Goal: Information Seeking & Learning: Compare options

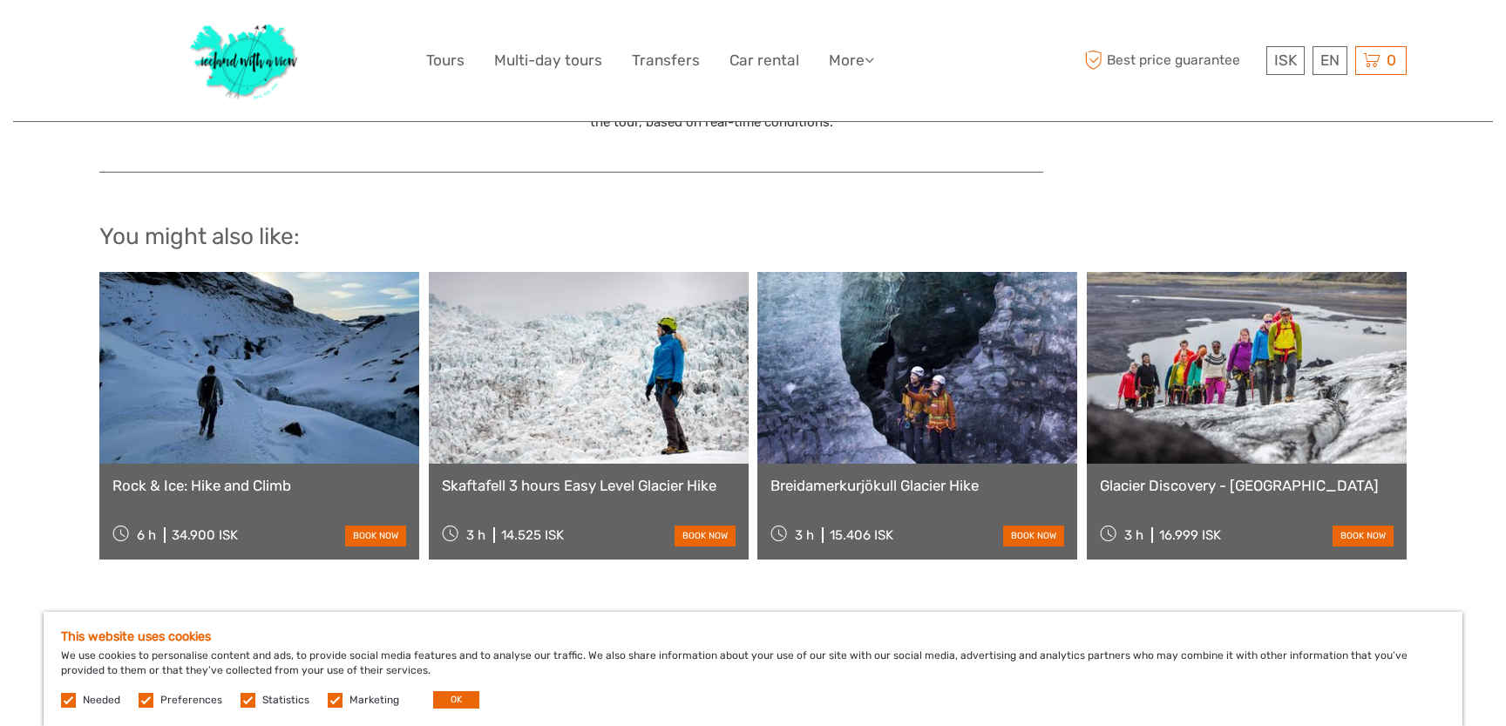
scroll to position [1790, 0]
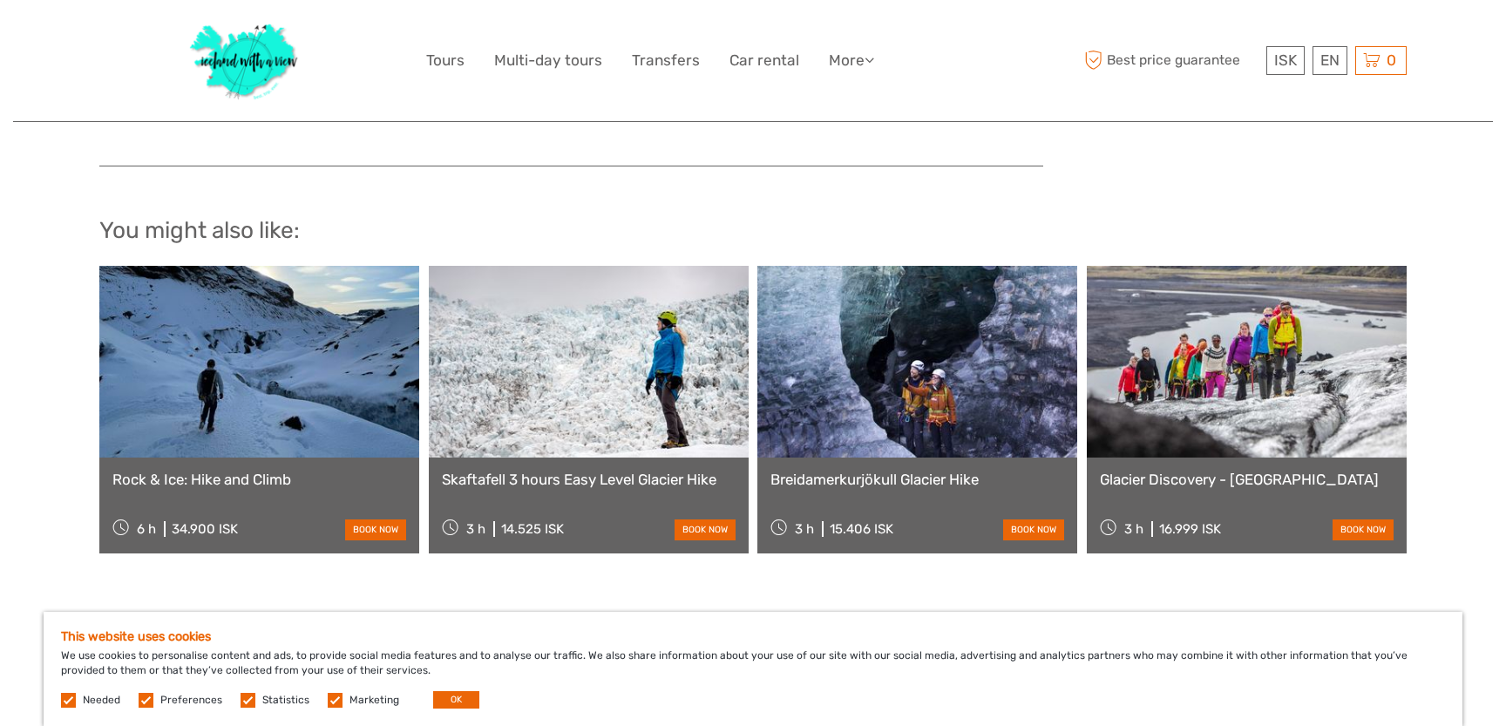
click at [226, 407] on link at bounding box center [259, 362] width 320 height 192
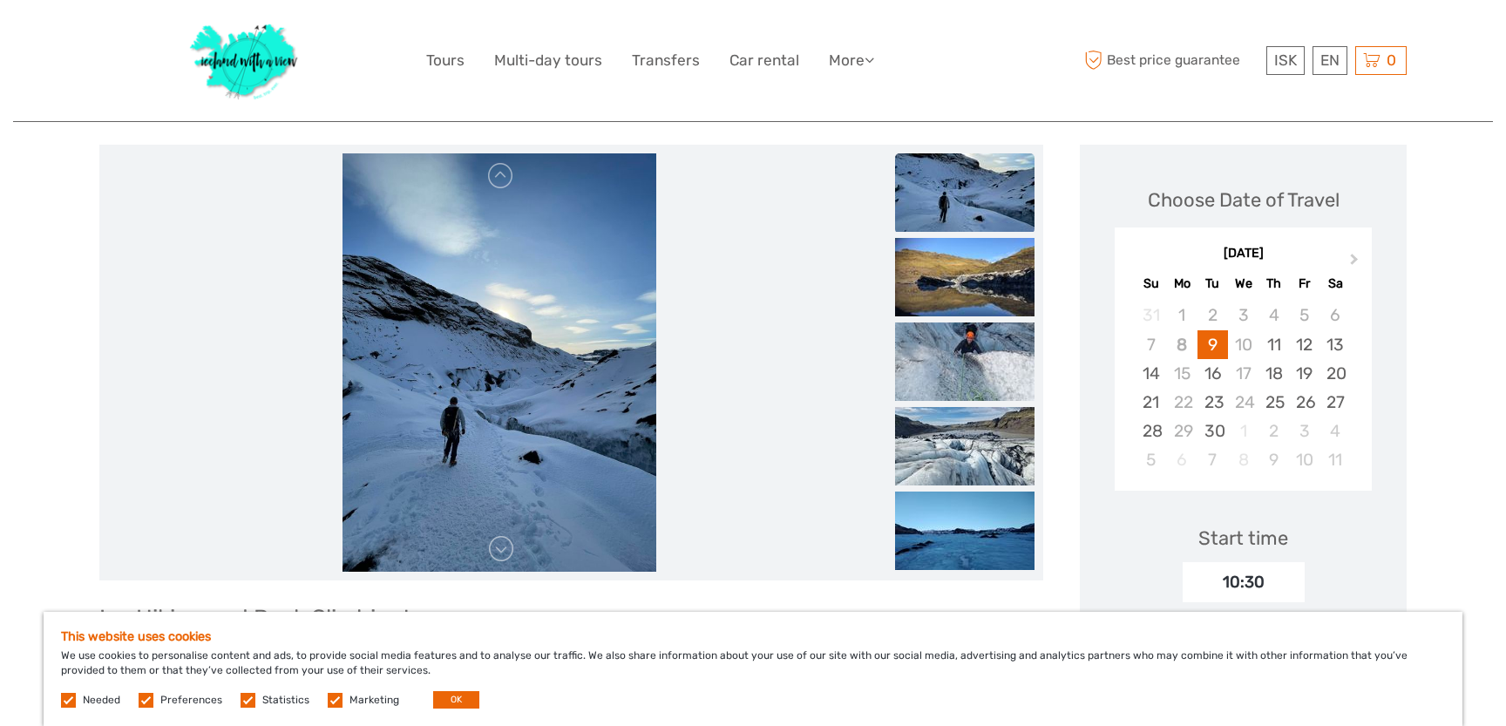
scroll to position [195, 0]
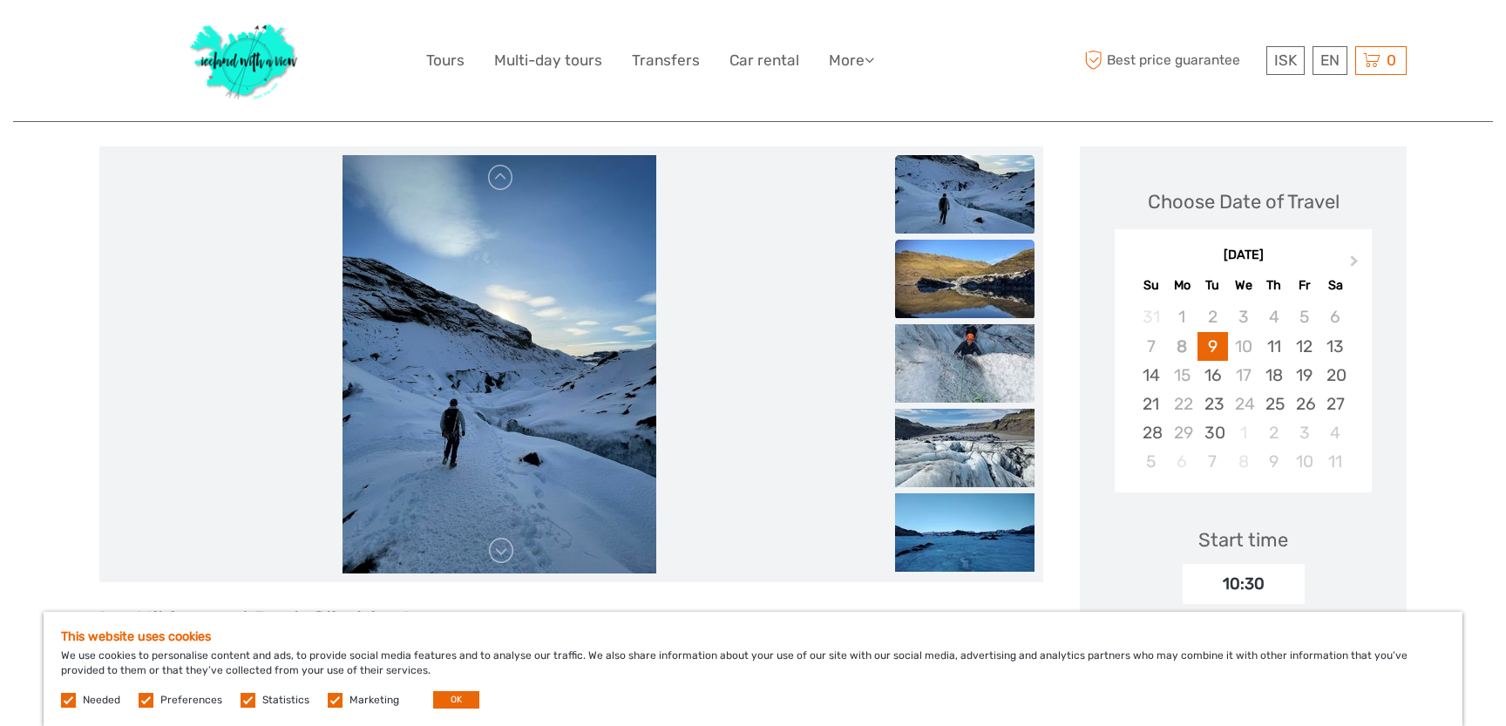
click at [927, 280] on img at bounding box center [964, 279] width 139 height 78
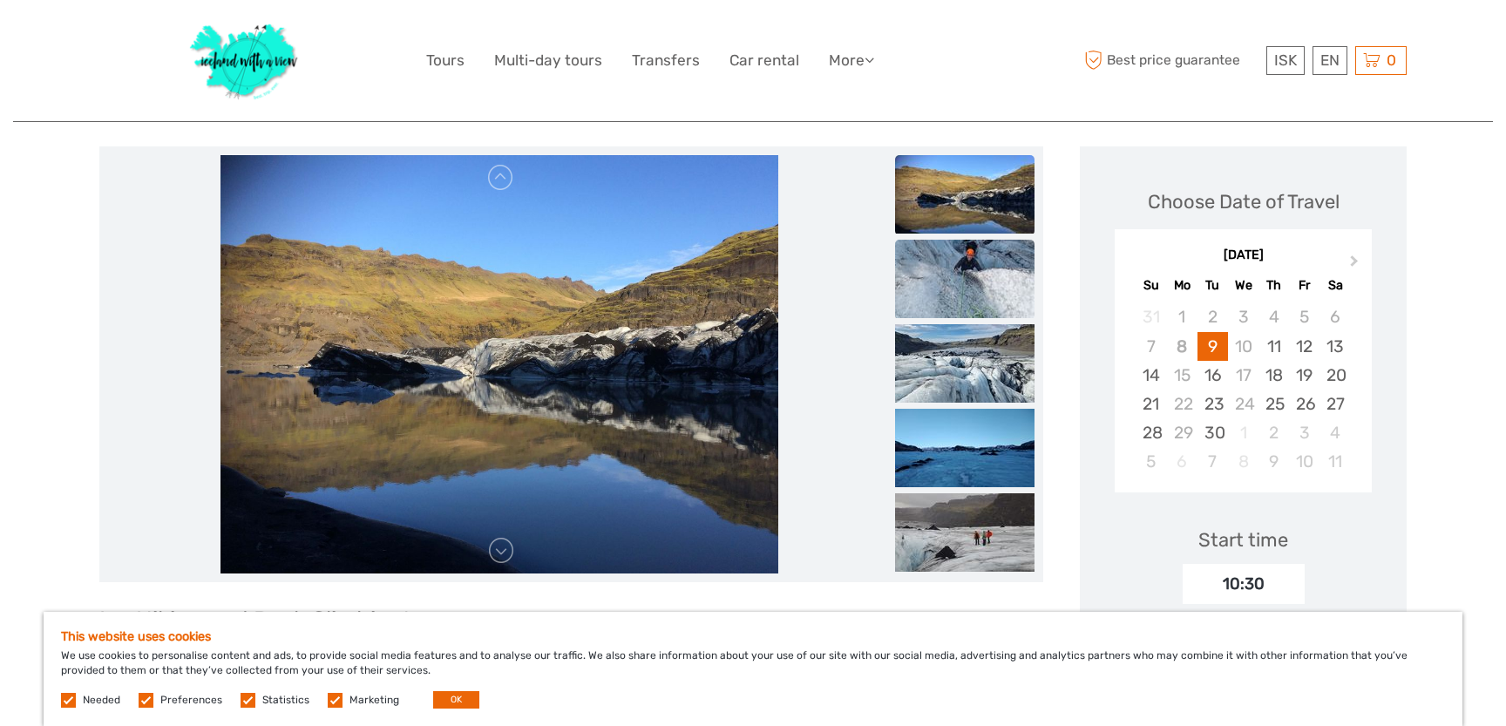
click at [943, 307] on img at bounding box center [964, 279] width 139 height 78
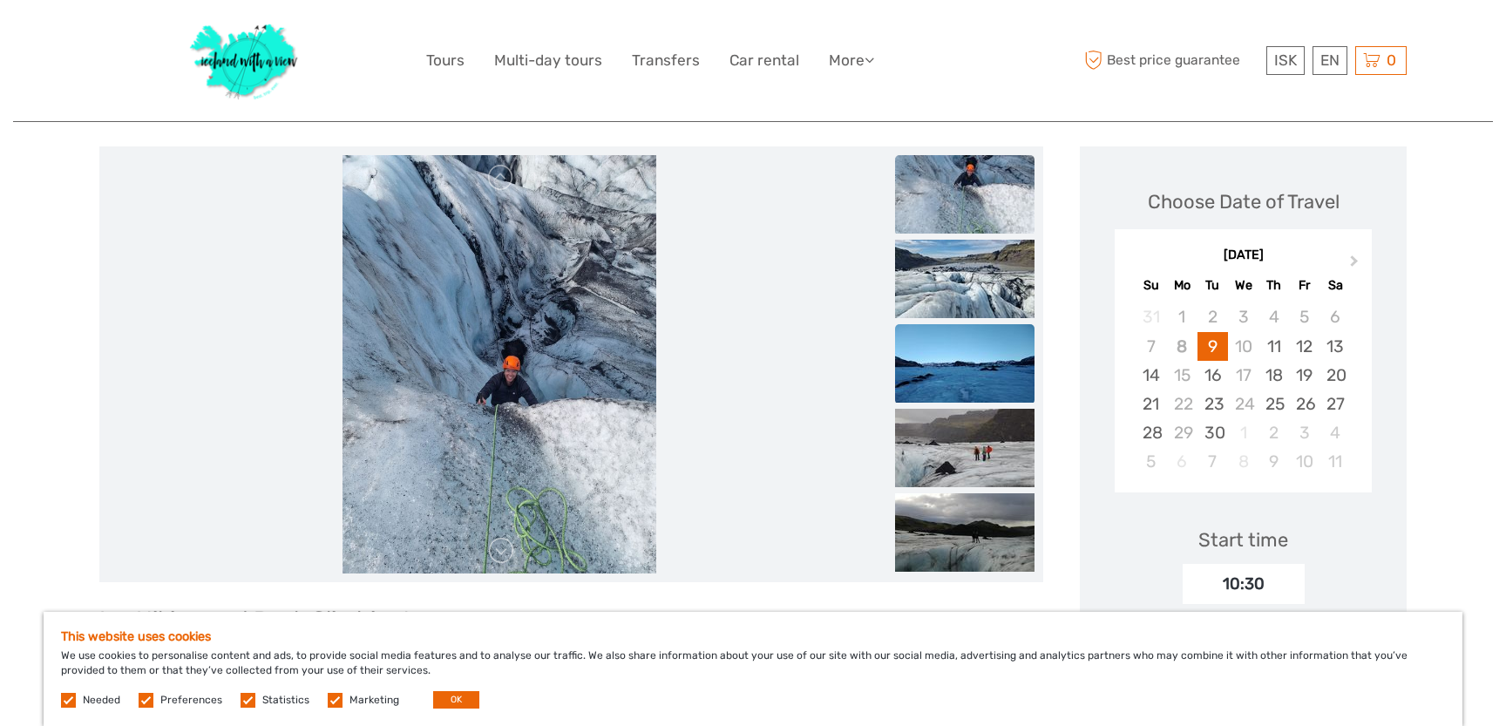
click at [948, 366] on img at bounding box center [964, 363] width 139 height 78
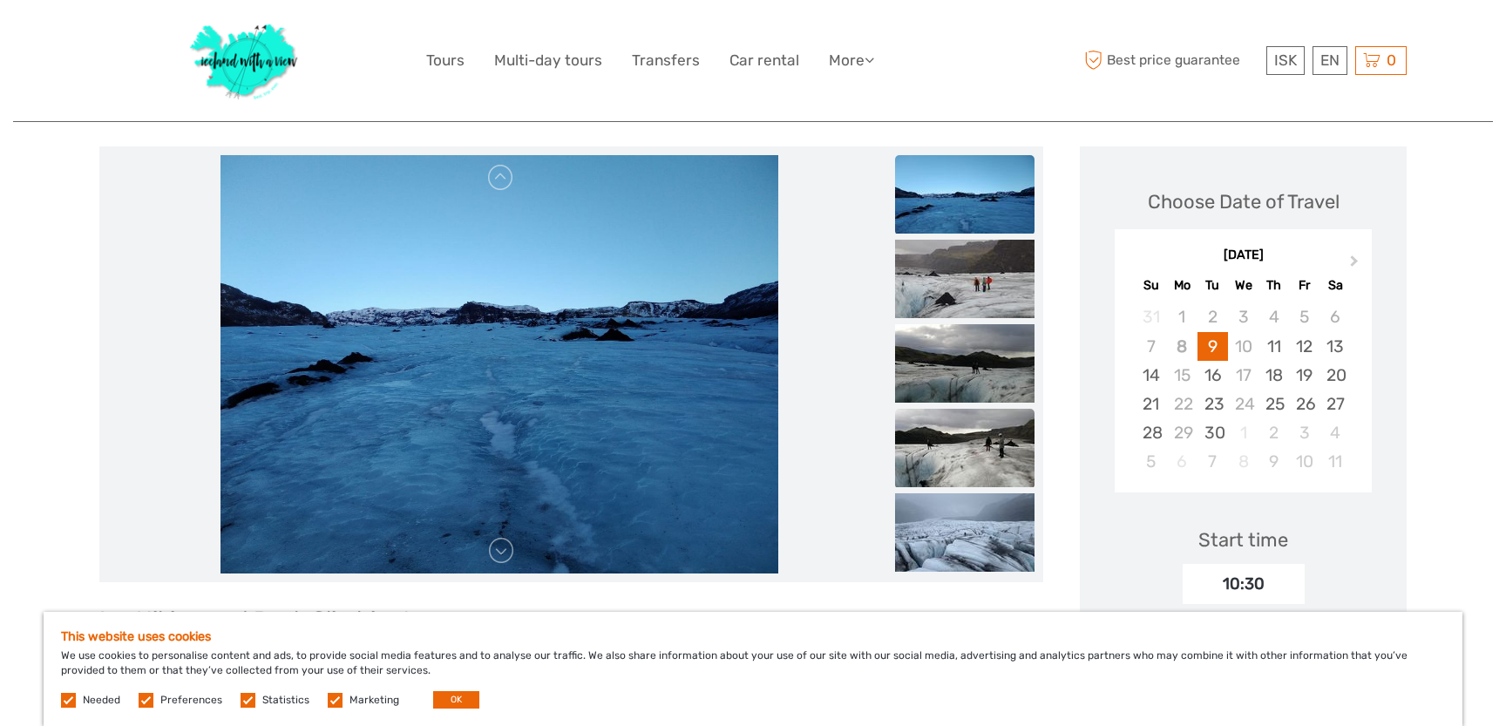
click at [966, 454] on img at bounding box center [964, 448] width 139 height 78
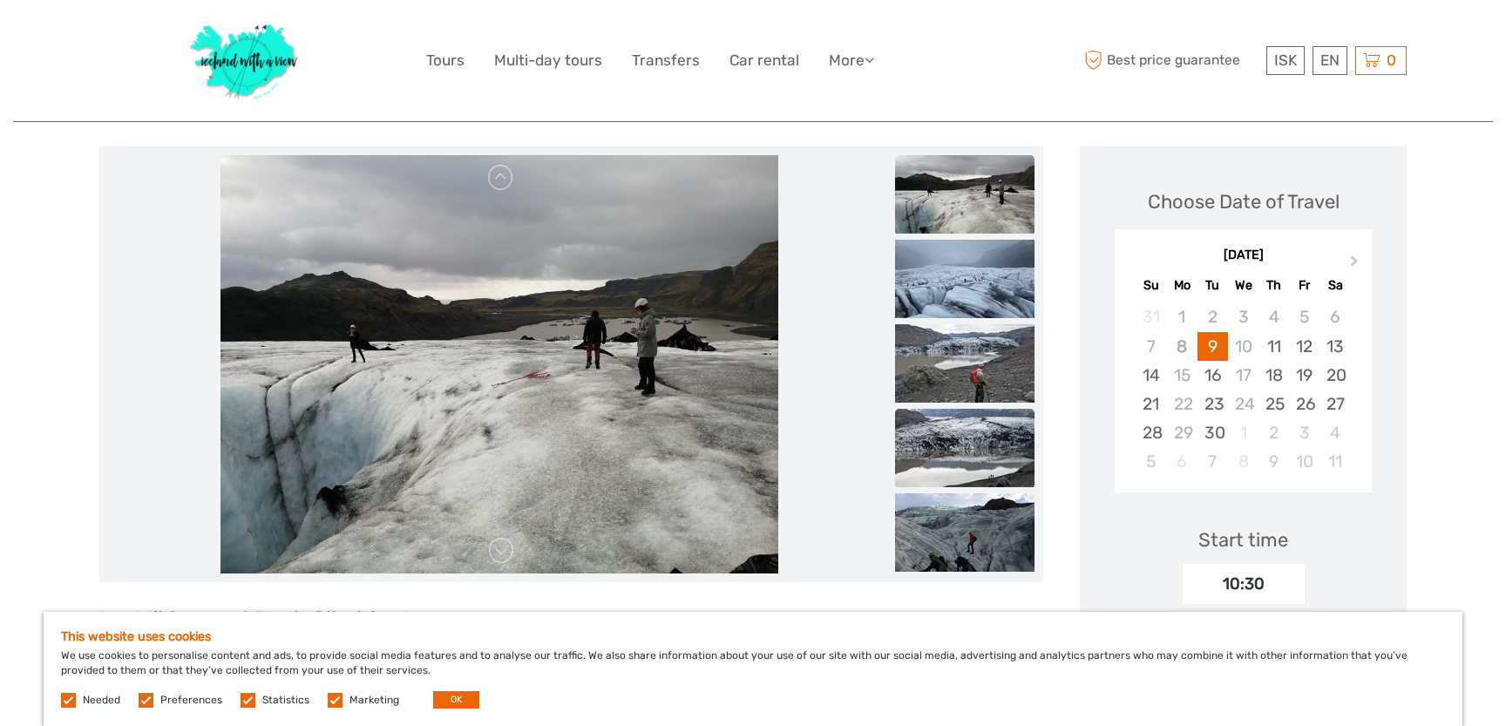
click at [968, 484] on img at bounding box center [964, 448] width 139 height 78
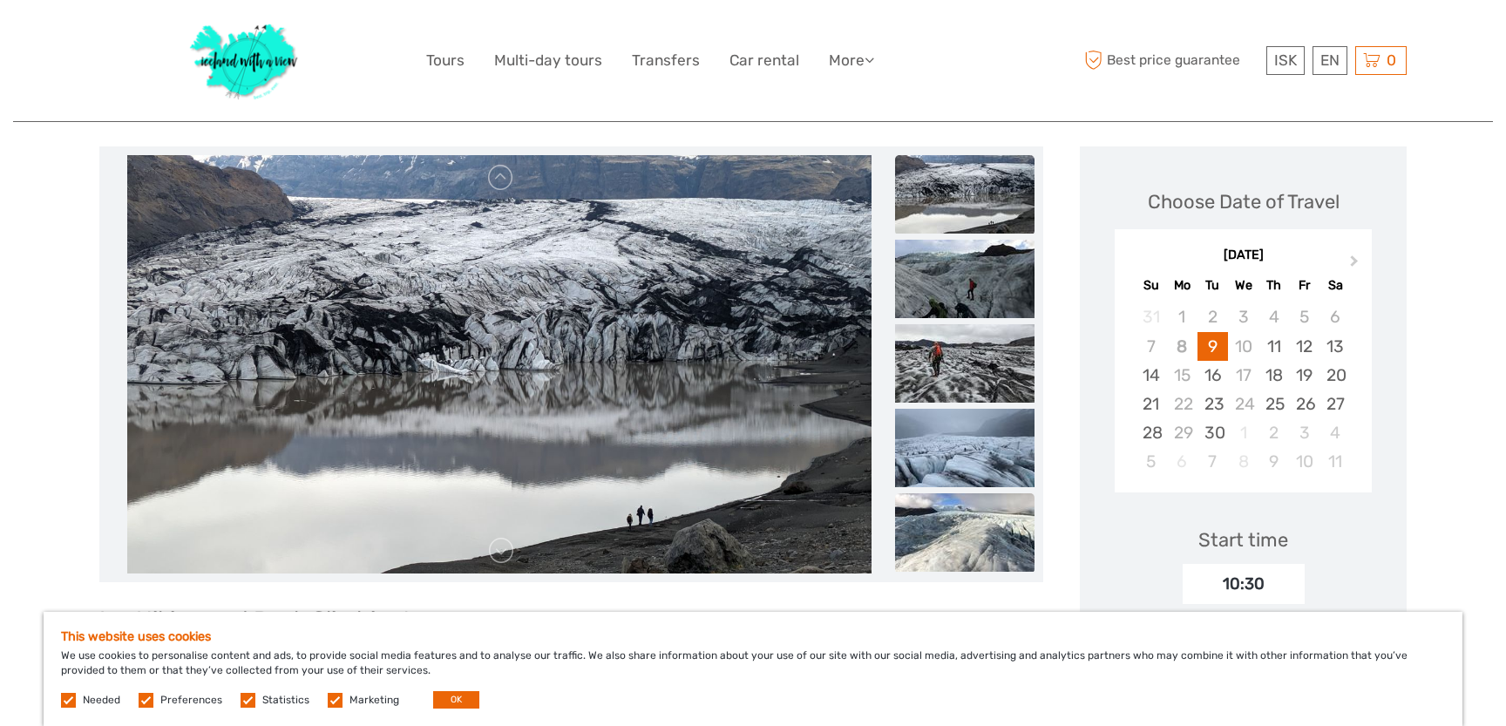
click at [970, 533] on img at bounding box center [964, 532] width 139 height 78
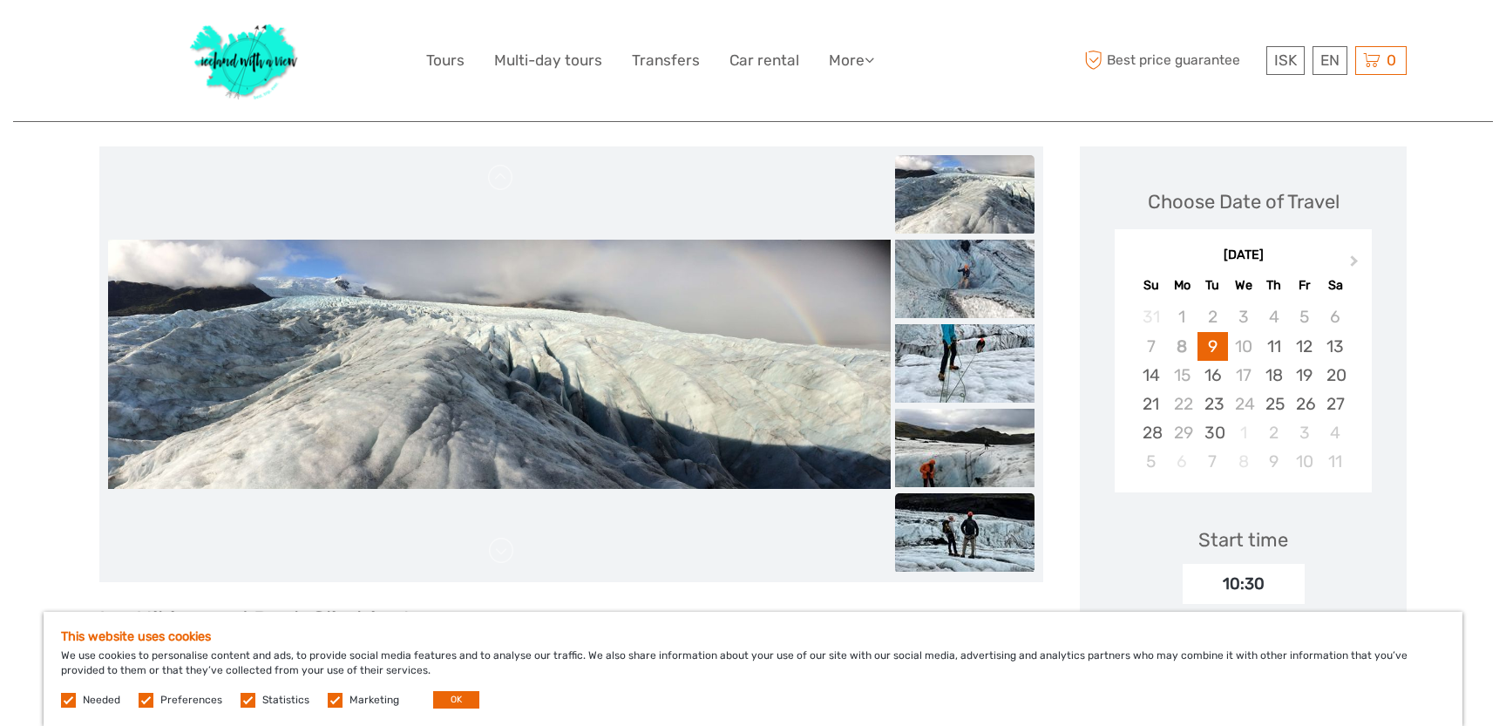
click at [972, 547] on img at bounding box center [964, 532] width 139 height 78
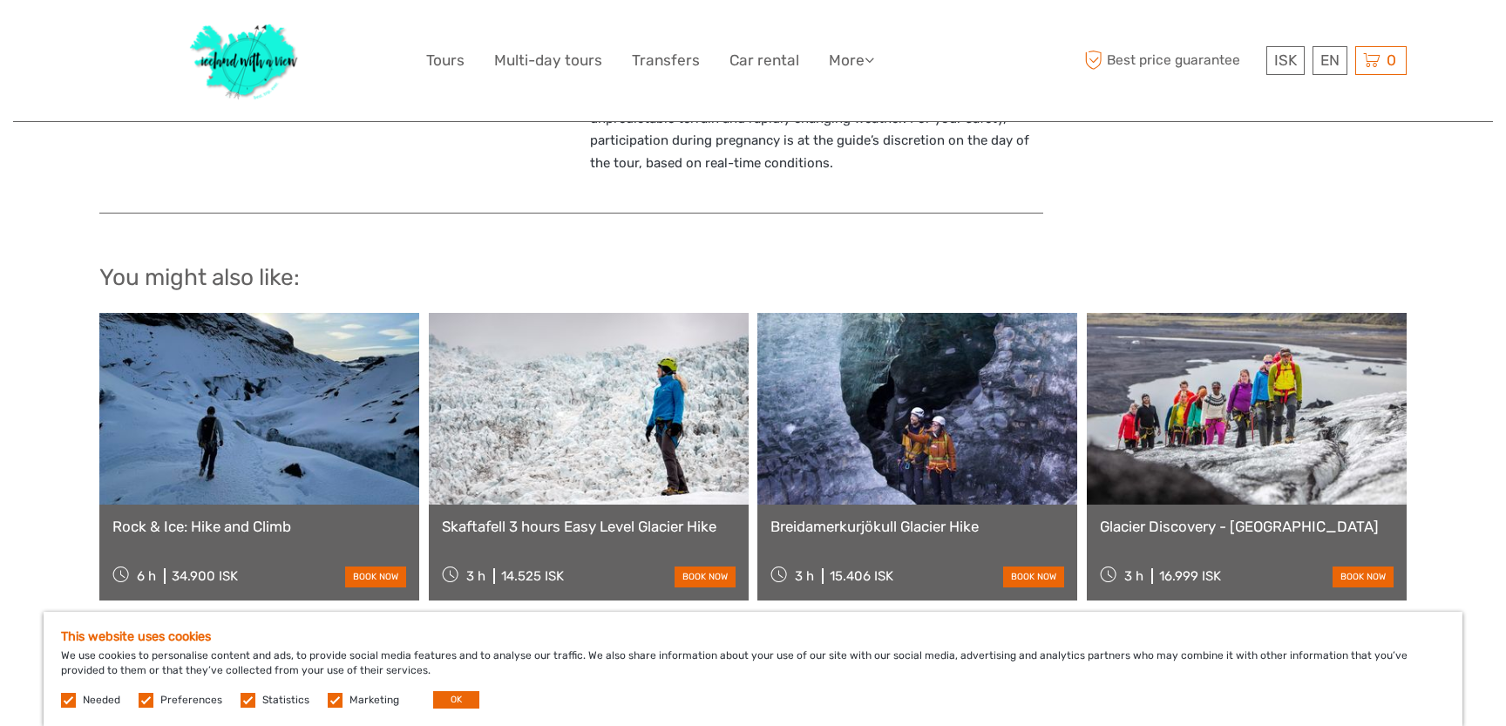
click at [539, 453] on link at bounding box center [589, 409] width 320 height 192
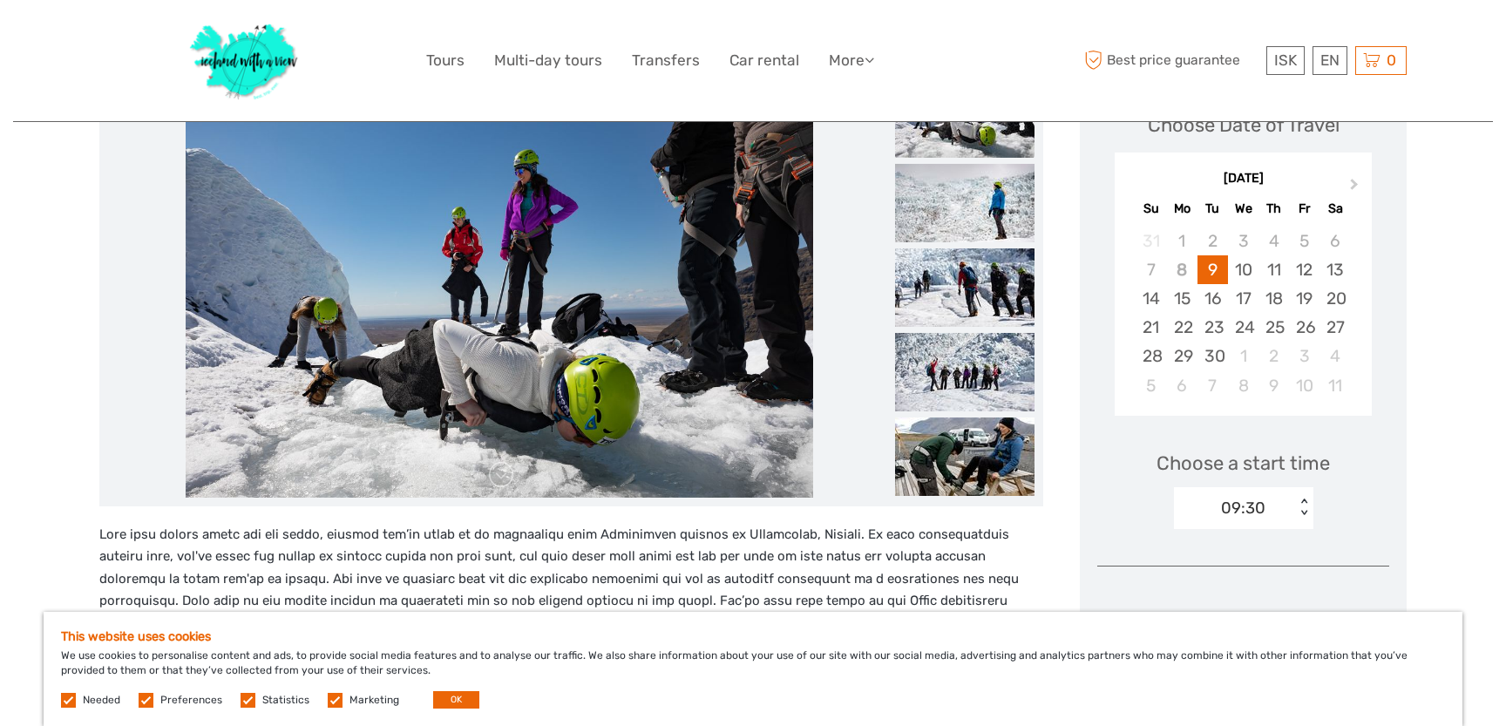
scroll to position [278, 0]
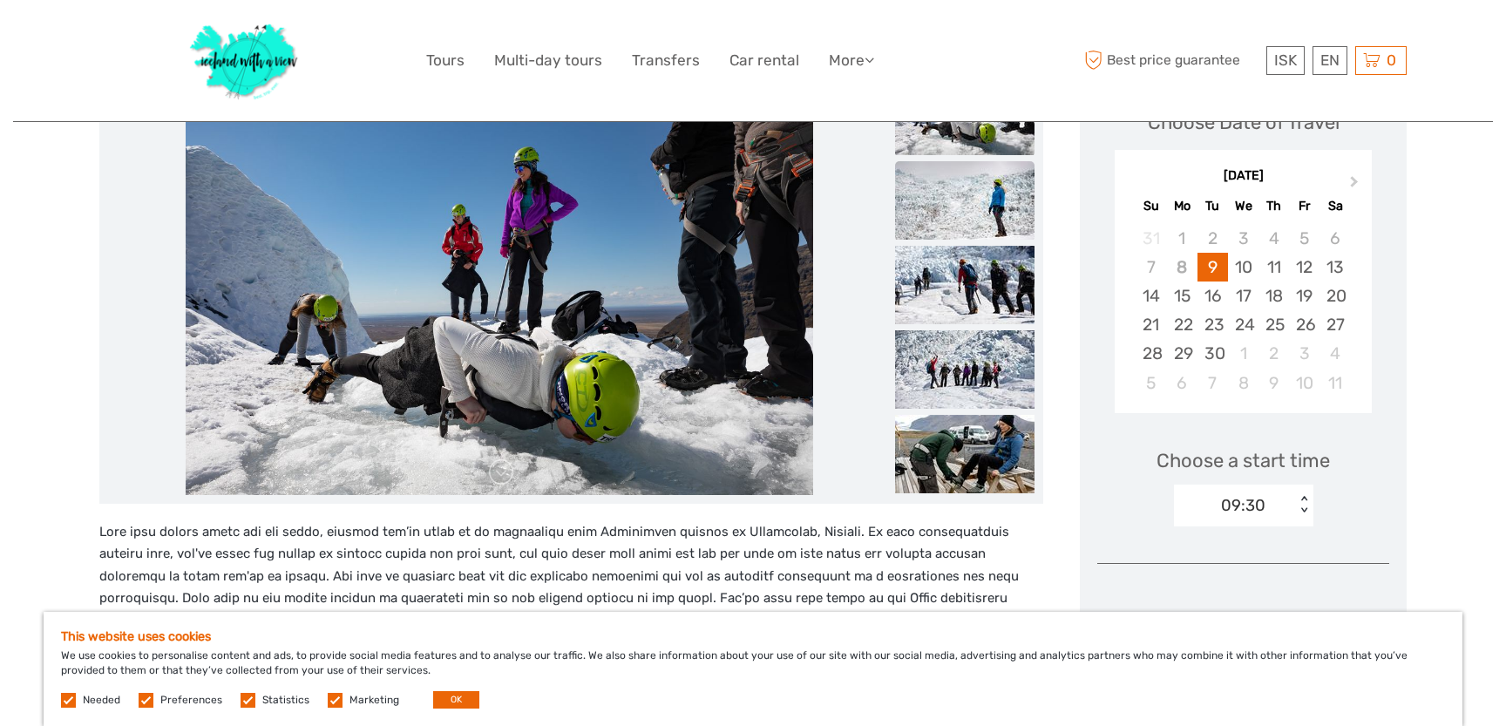
click at [946, 194] on img at bounding box center [964, 200] width 139 height 78
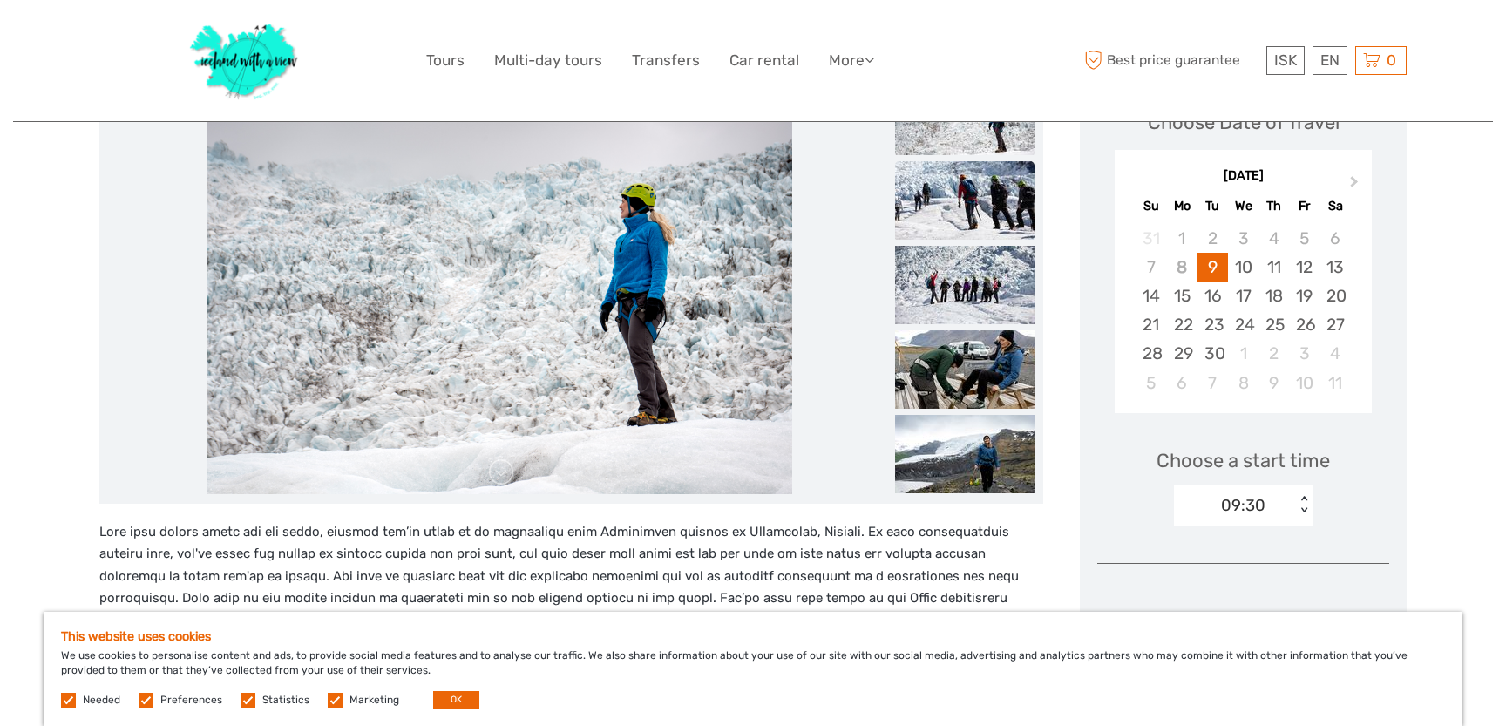
click at [961, 238] on img at bounding box center [964, 200] width 139 height 78
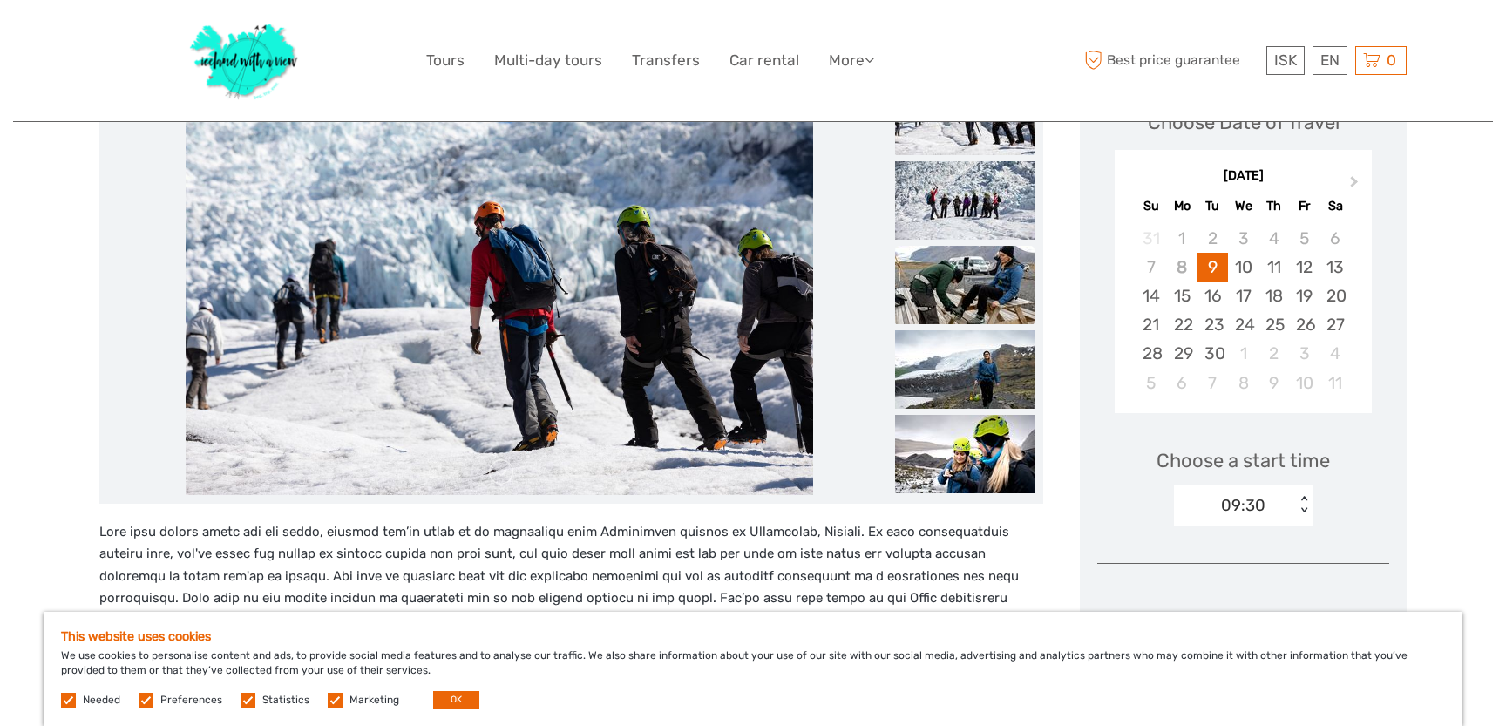
click at [962, 272] on img at bounding box center [964, 285] width 139 height 78
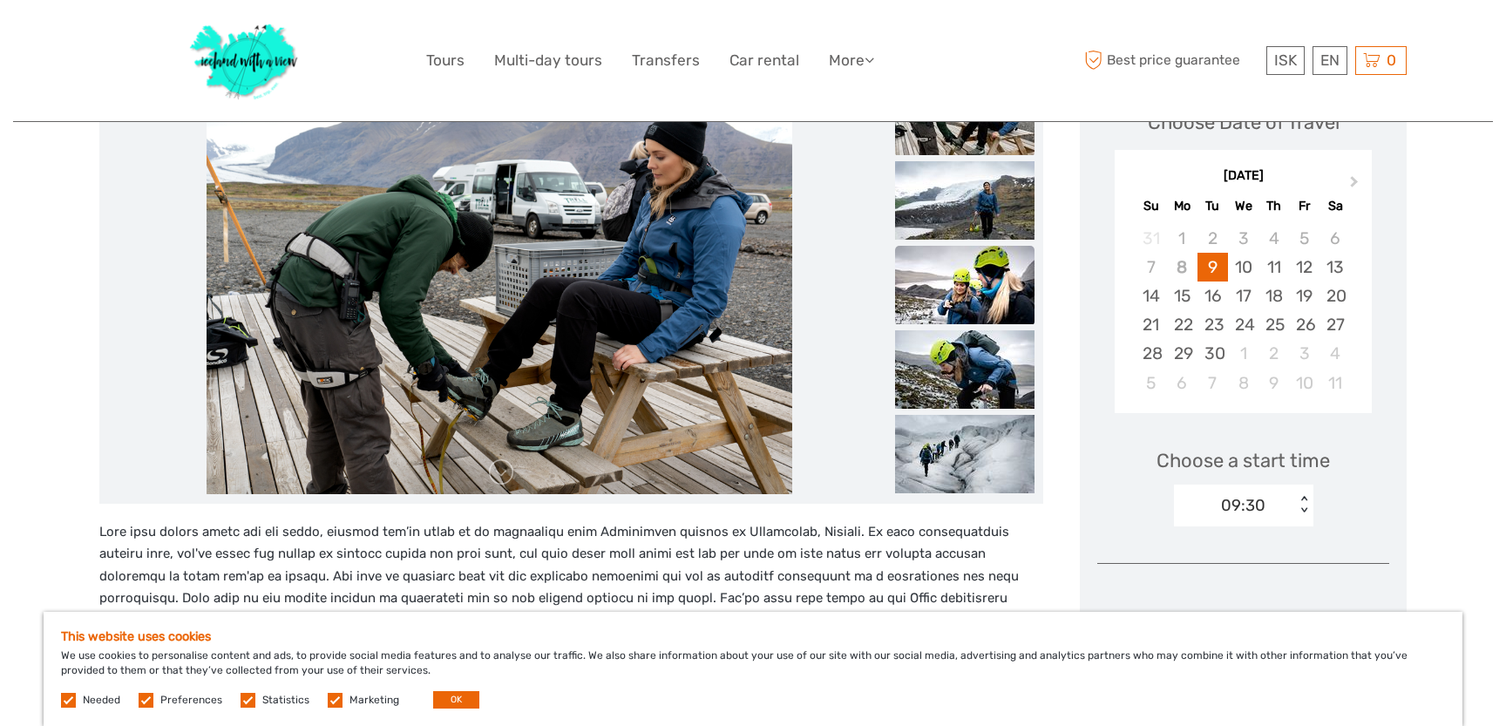
click at [958, 323] on li at bounding box center [964, 286] width 139 height 80
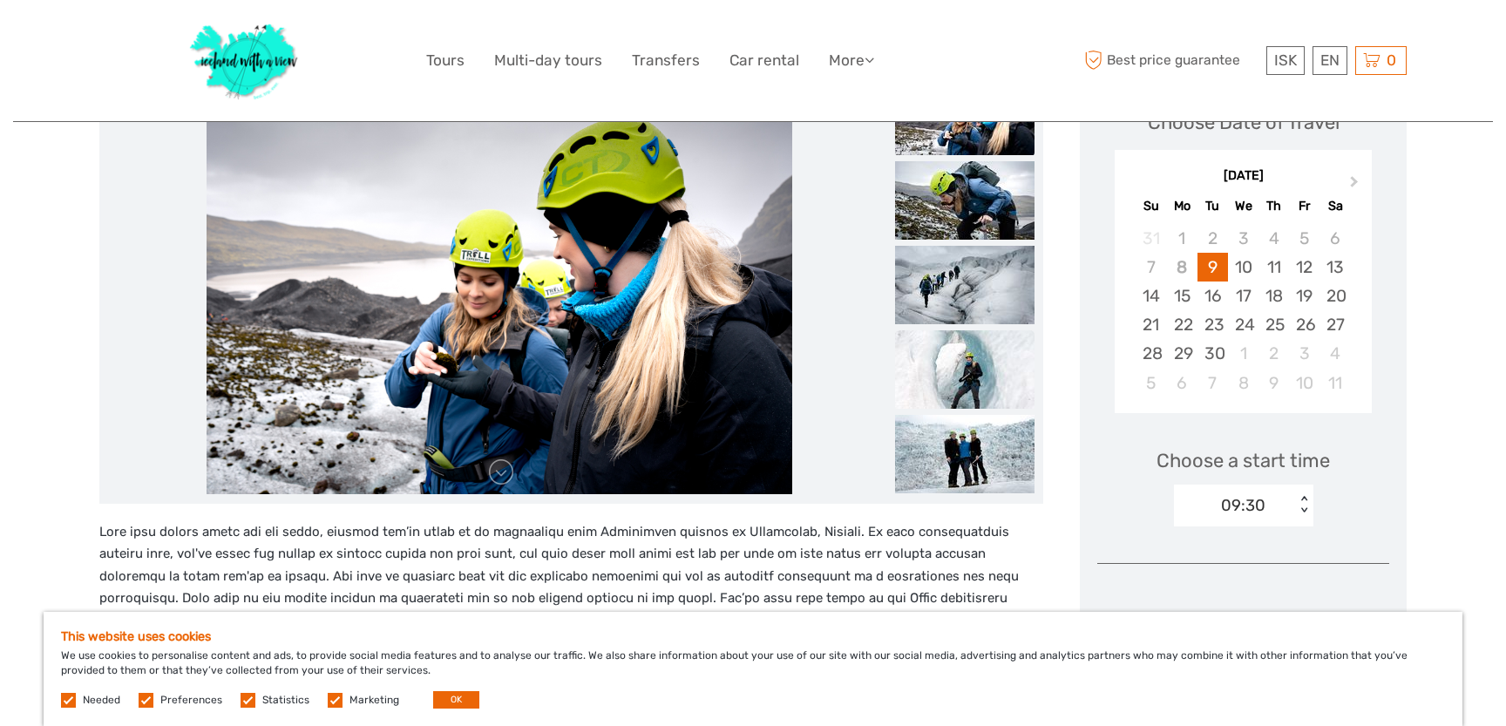
click at [961, 347] on img at bounding box center [964, 369] width 139 height 78
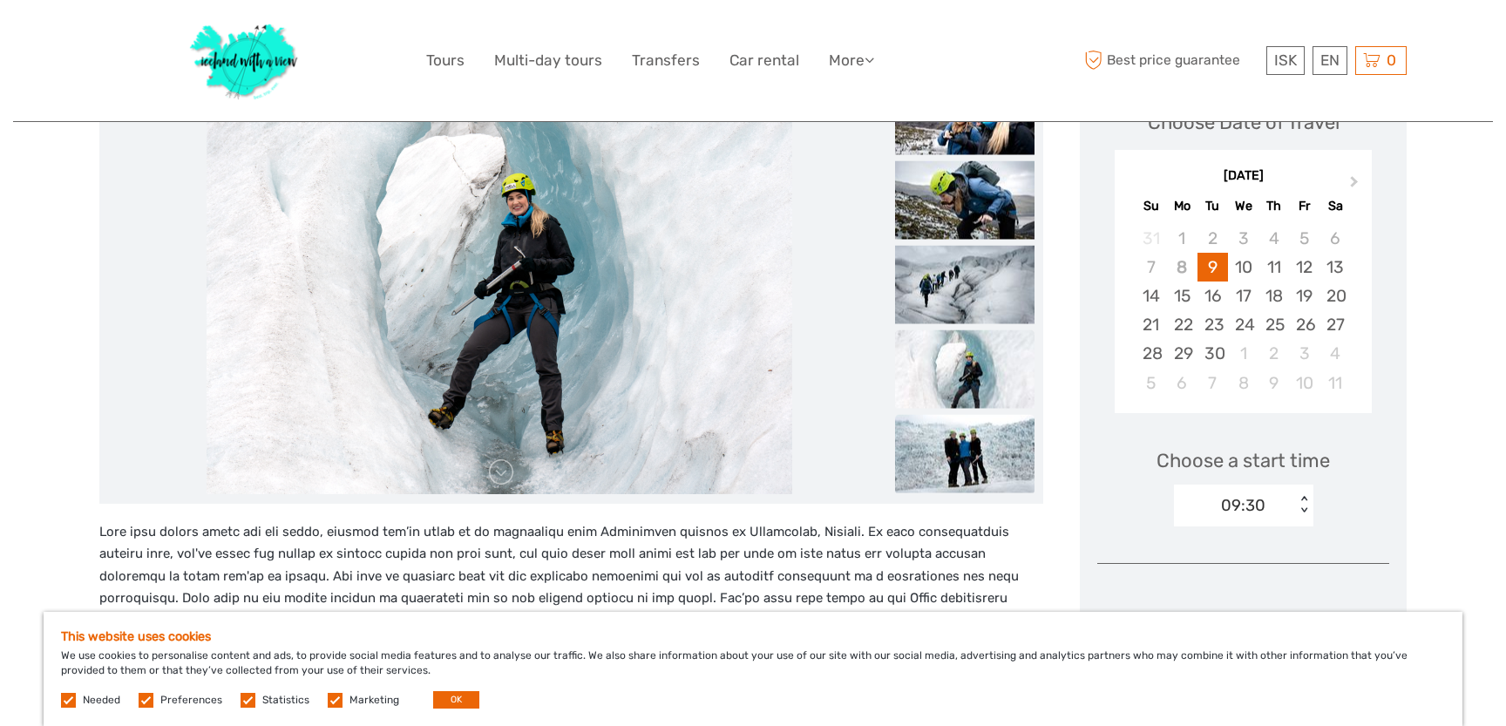
click at [968, 425] on img at bounding box center [964, 453] width 139 height 78
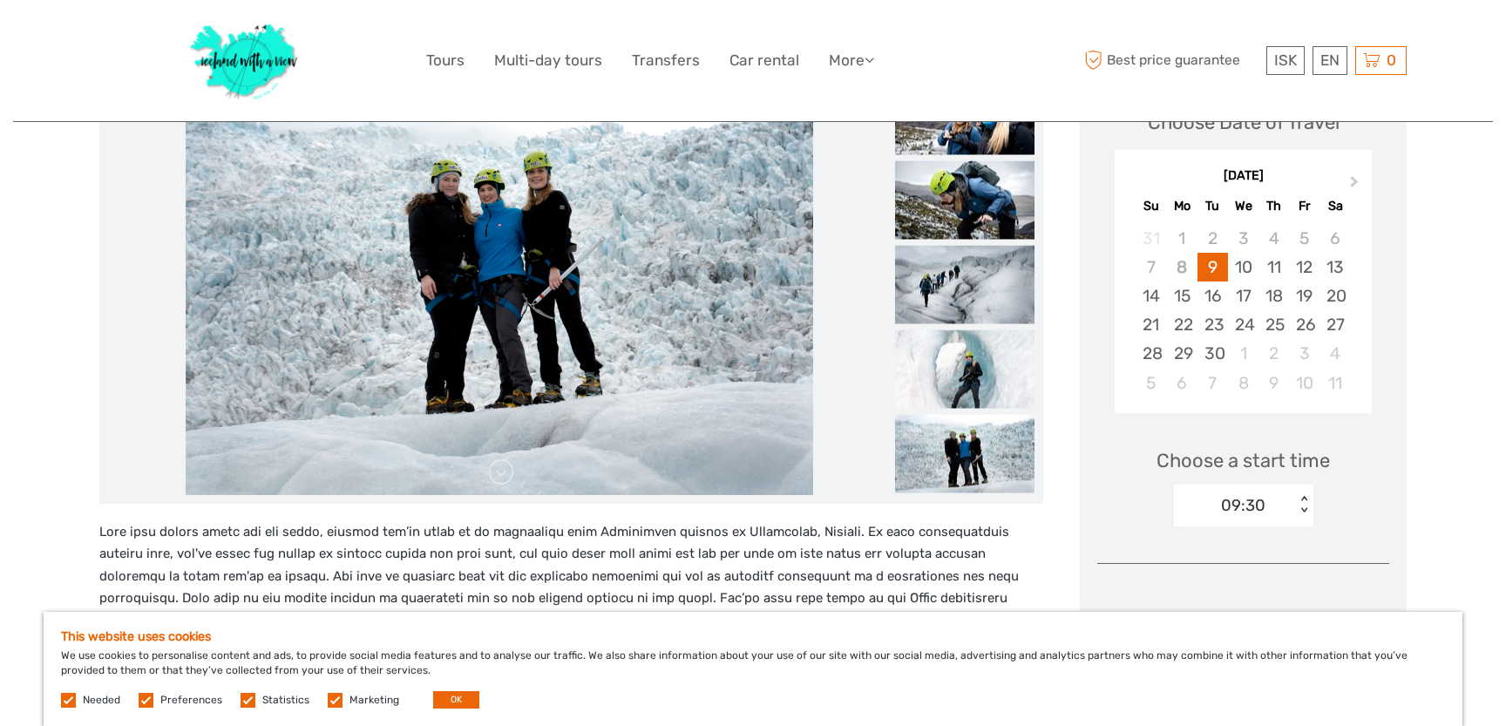
click at [977, 458] on img at bounding box center [964, 453] width 139 height 78
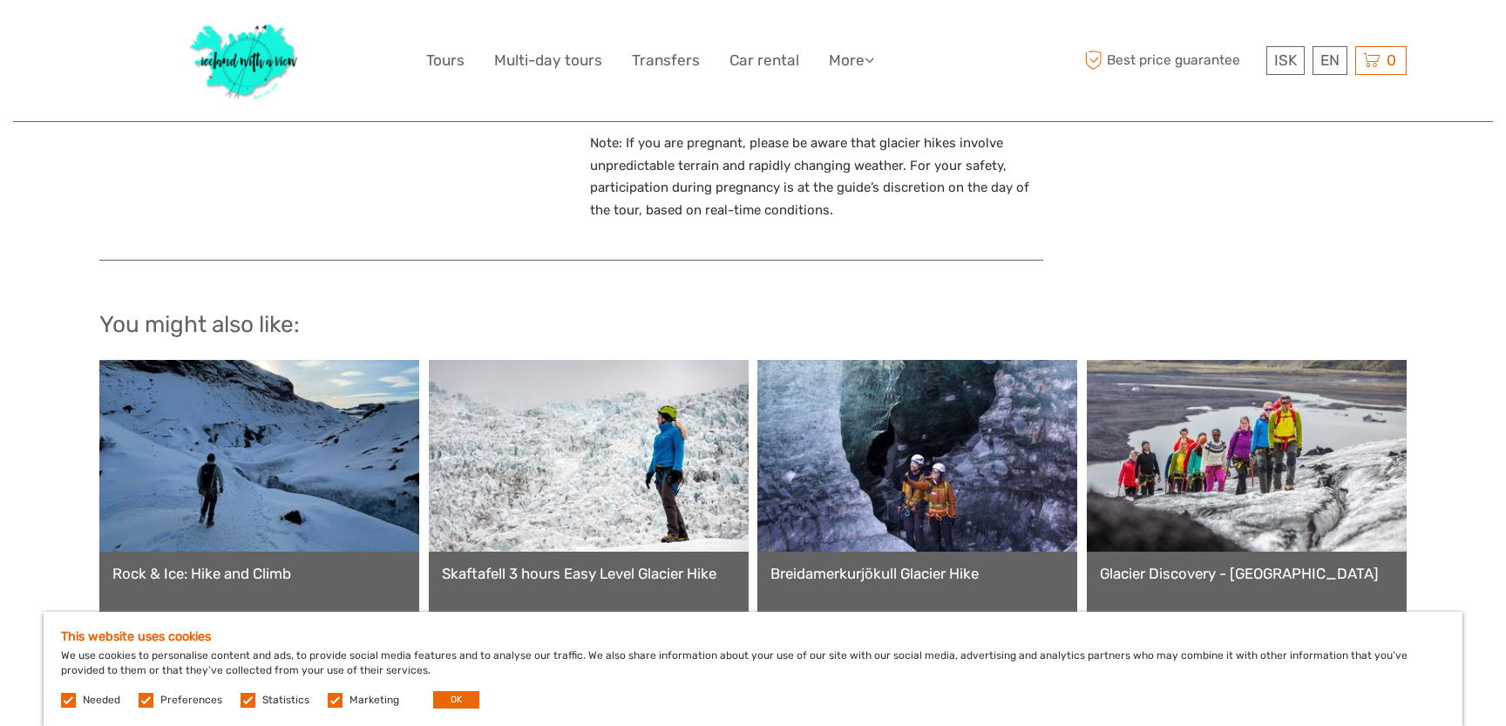
click at [893, 469] on link at bounding box center [918, 456] width 320 height 192
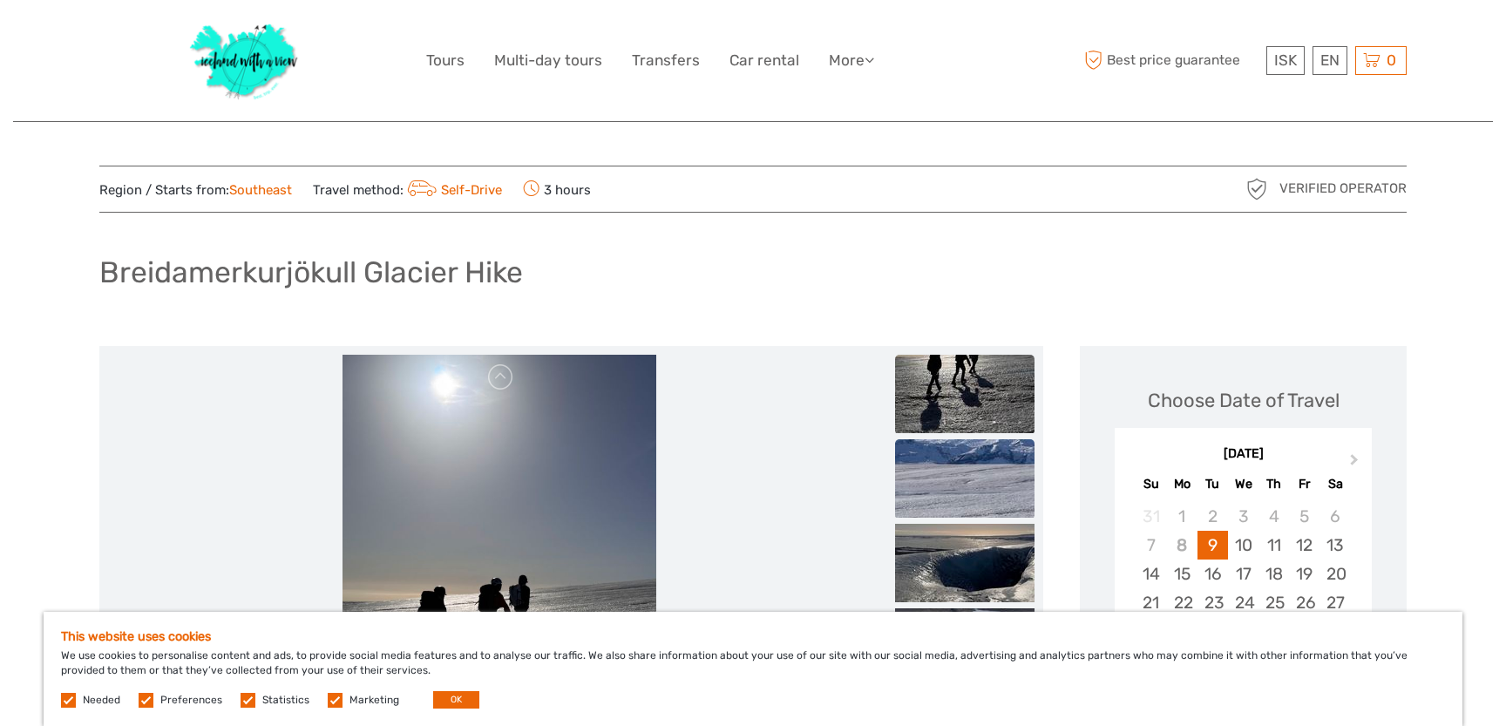
click at [982, 475] on img at bounding box center [964, 478] width 139 height 78
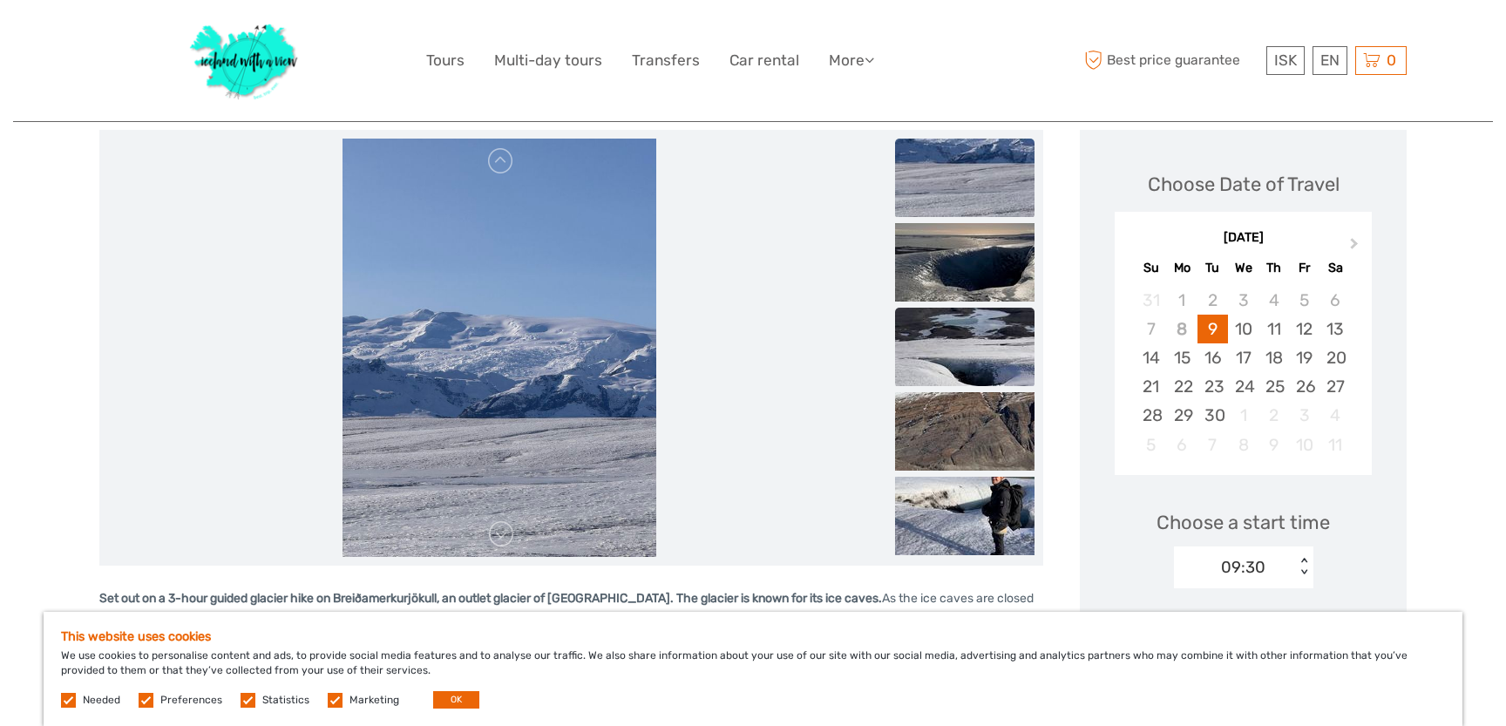
scroll to position [221, 0]
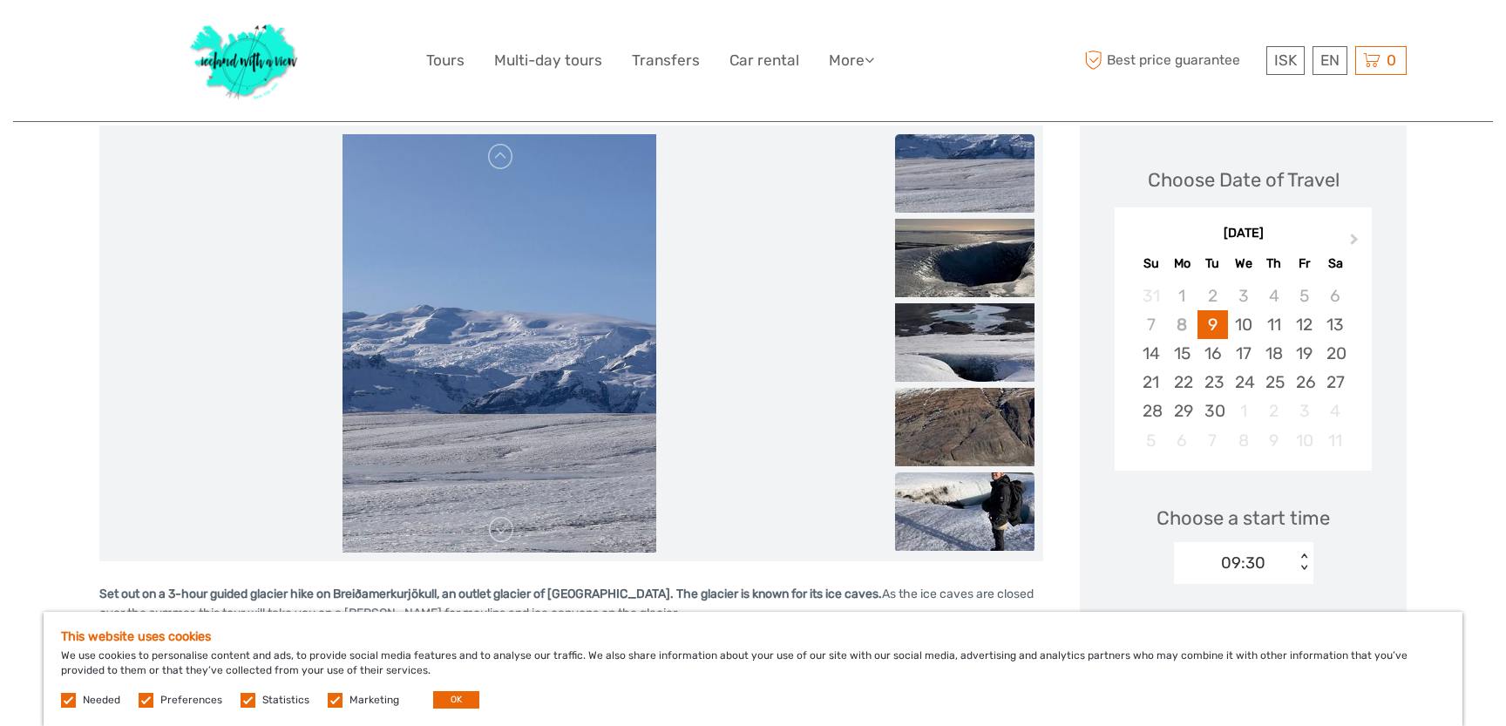
click at [959, 538] on img at bounding box center [964, 511] width 139 height 78
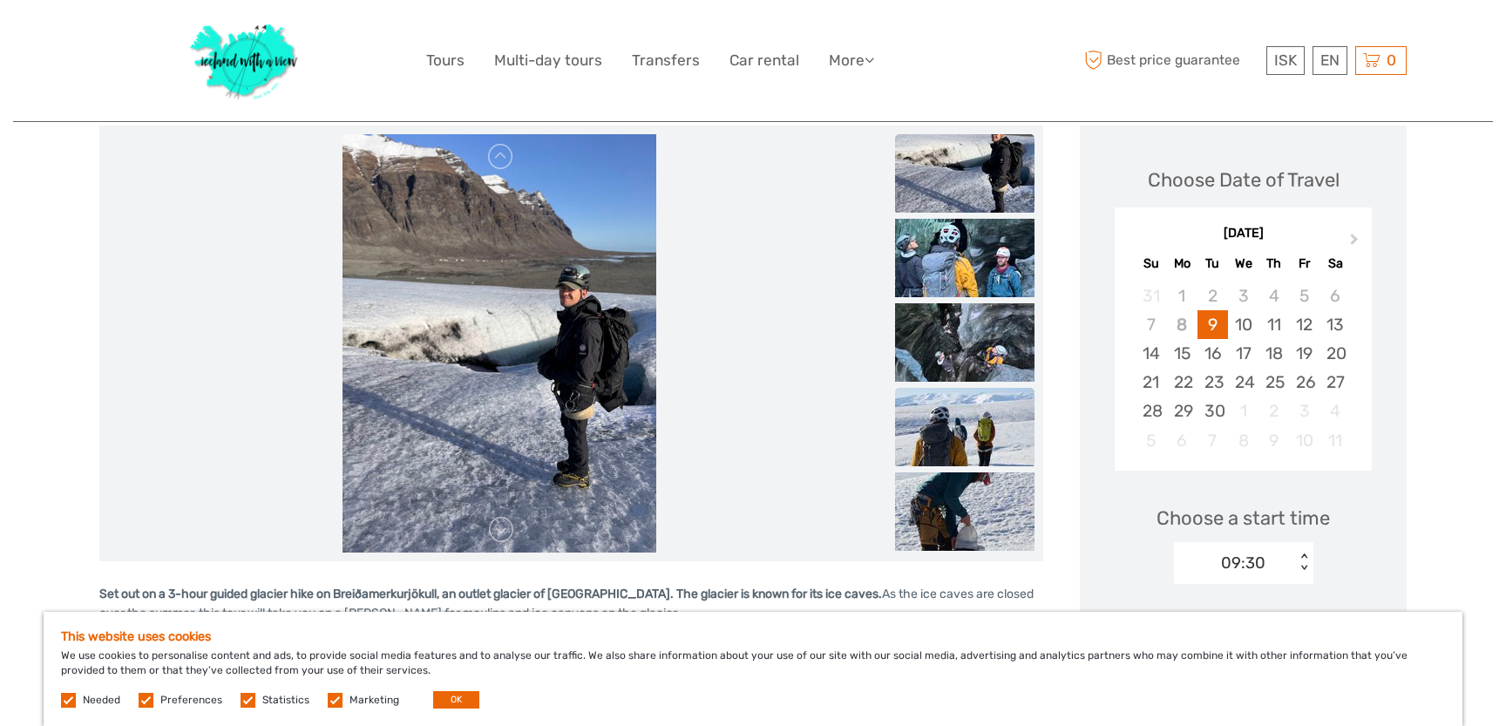
click at [961, 427] on img at bounding box center [964, 427] width 139 height 78
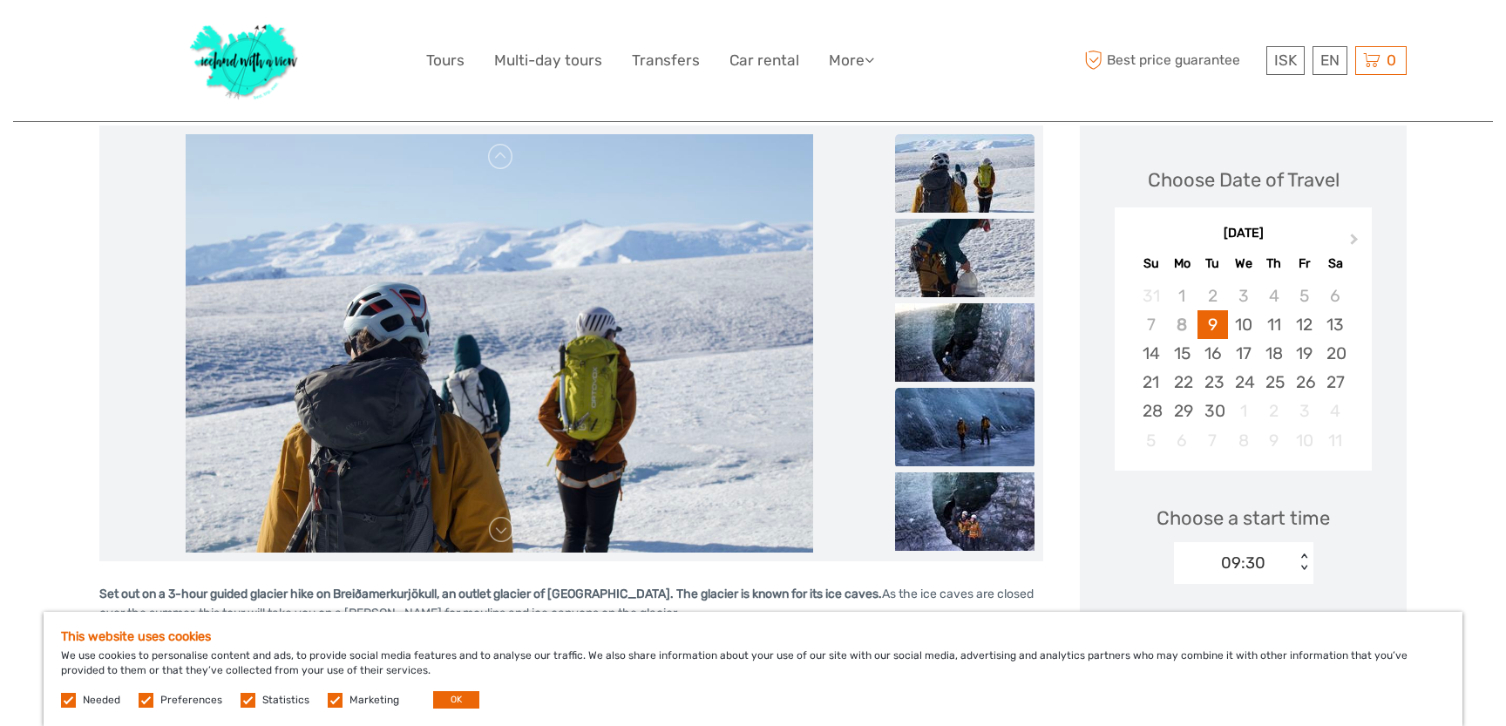
click at [961, 411] on img at bounding box center [964, 427] width 139 height 78
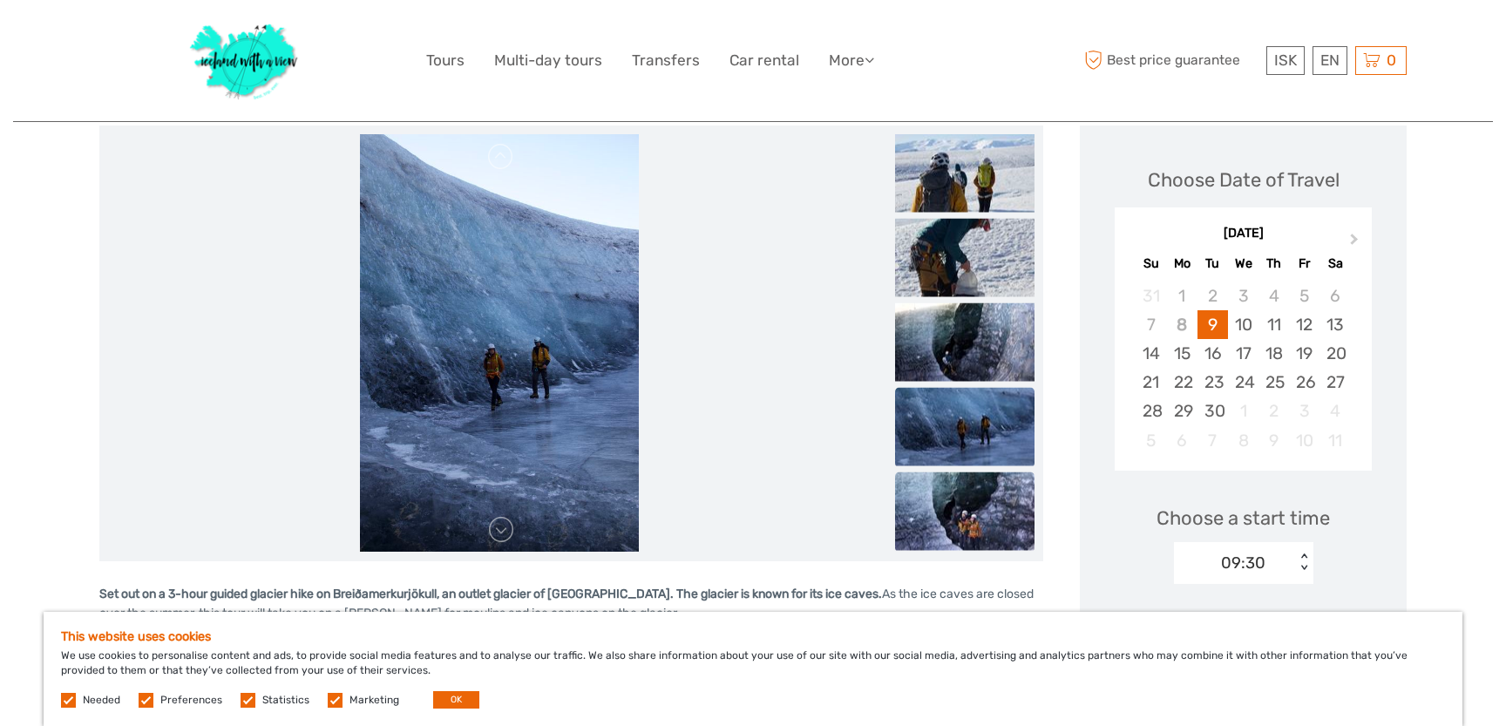
click at [982, 499] on img at bounding box center [964, 511] width 139 height 78
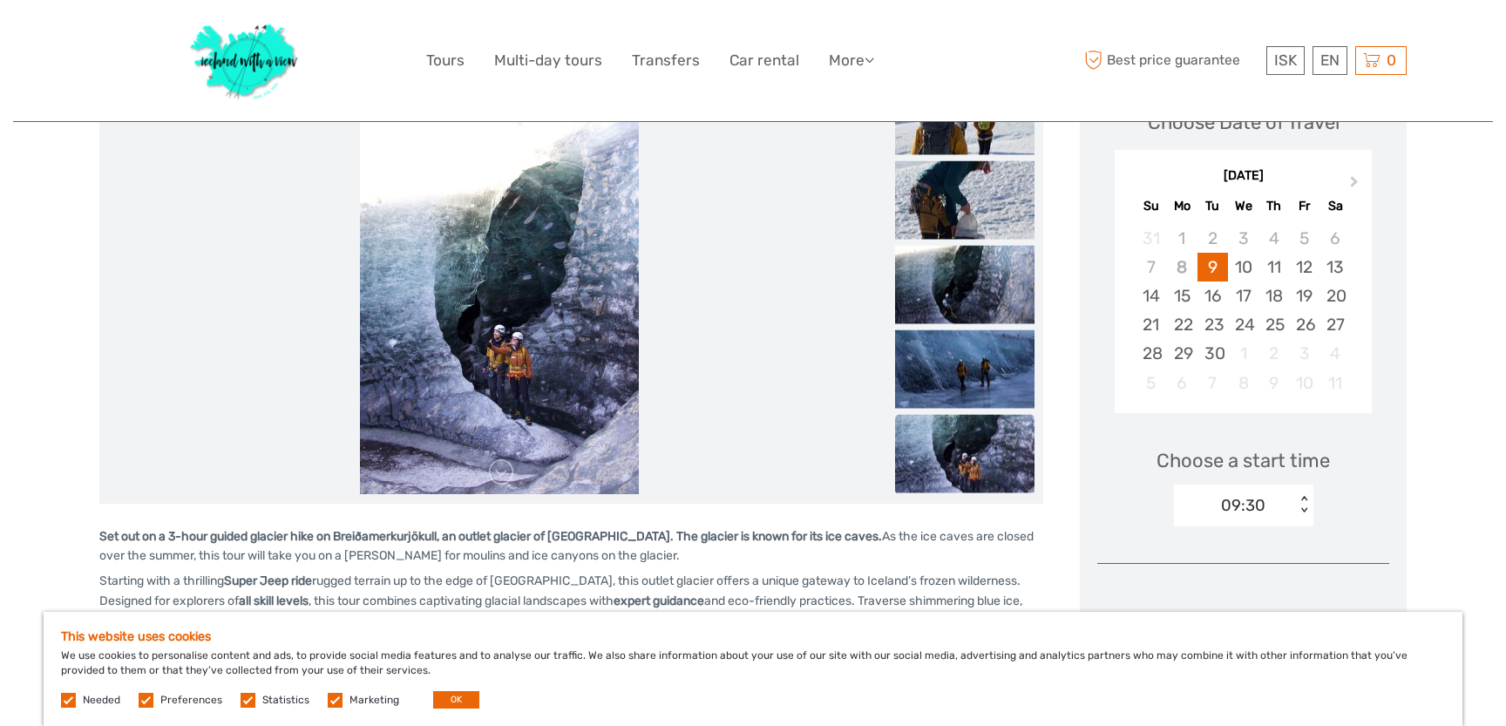
scroll to position [304, 0]
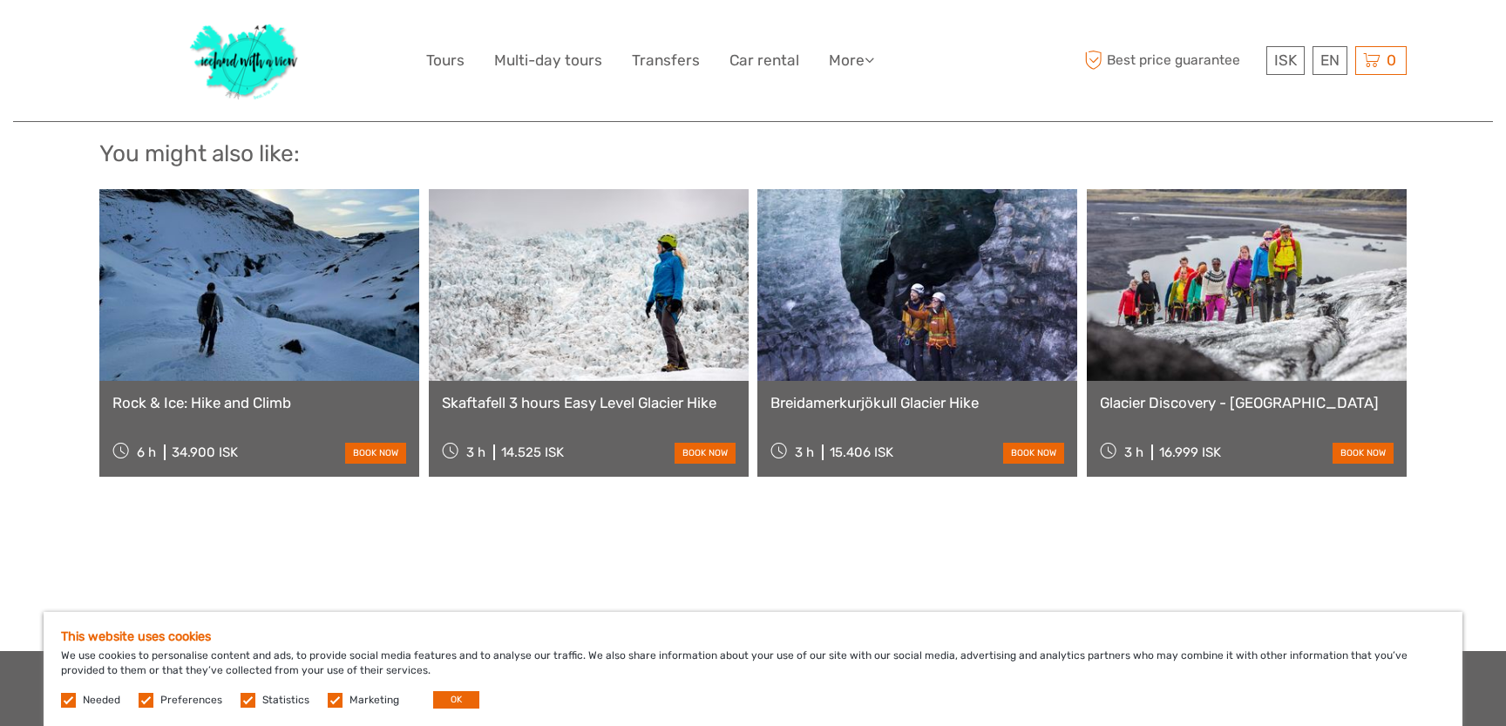
scroll to position [1872, 0]
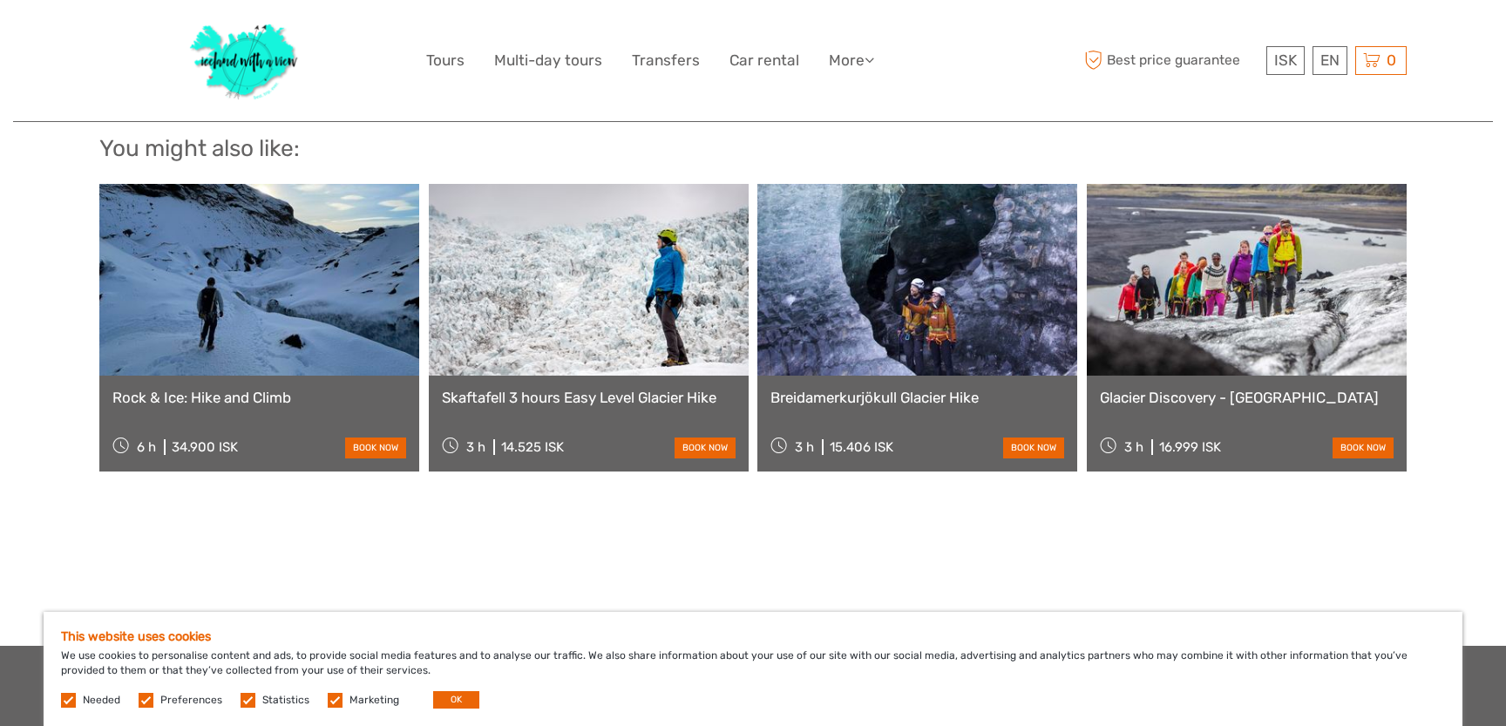
click at [1274, 254] on link at bounding box center [1247, 280] width 320 height 192
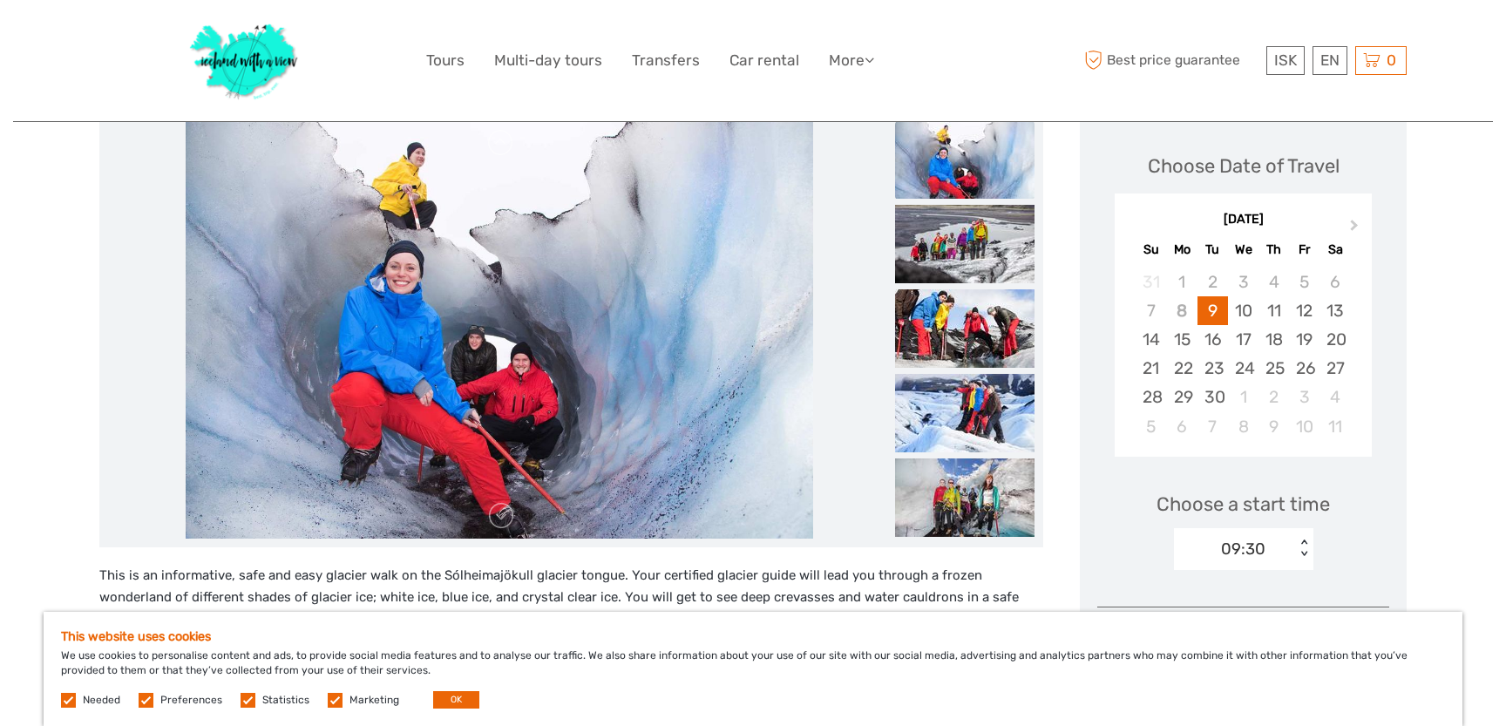
scroll to position [218, 0]
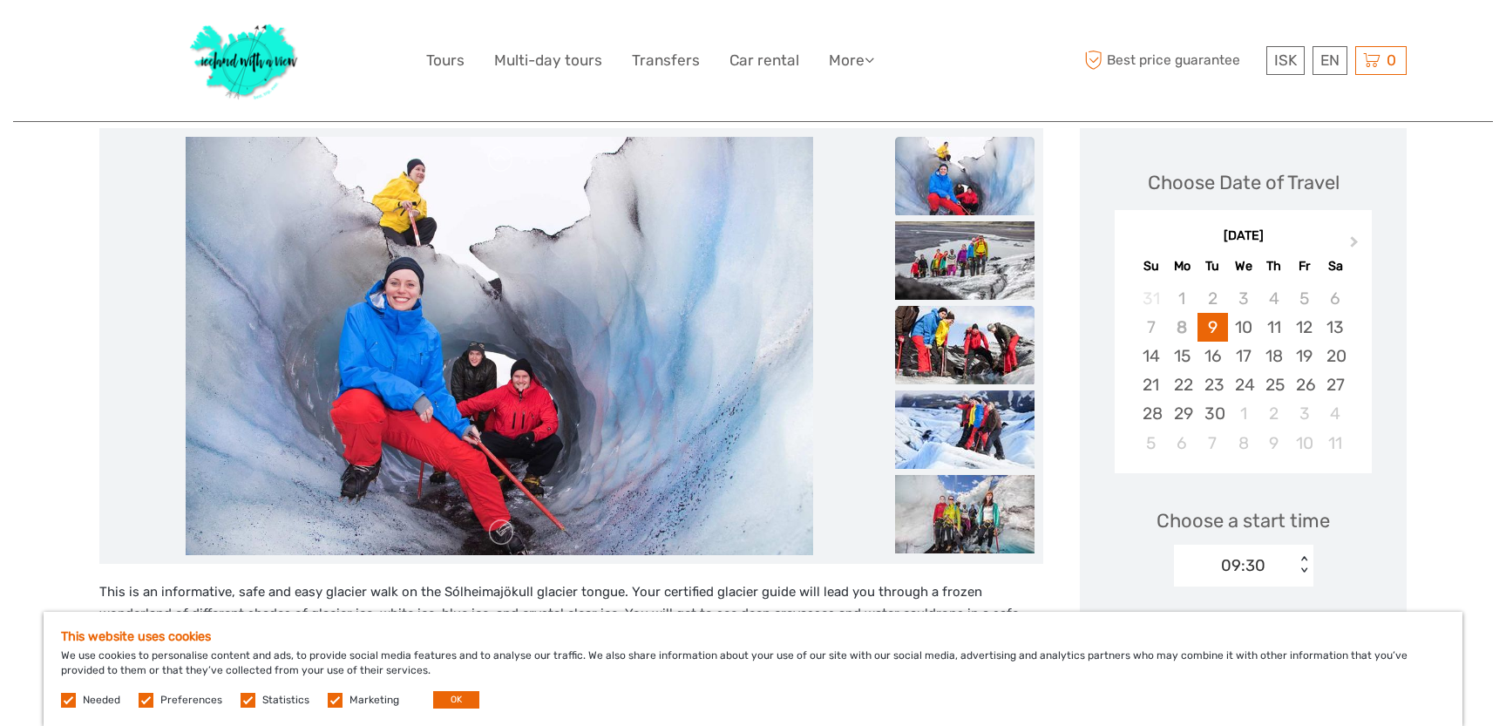
click at [972, 357] on img at bounding box center [964, 345] width 139 height 78
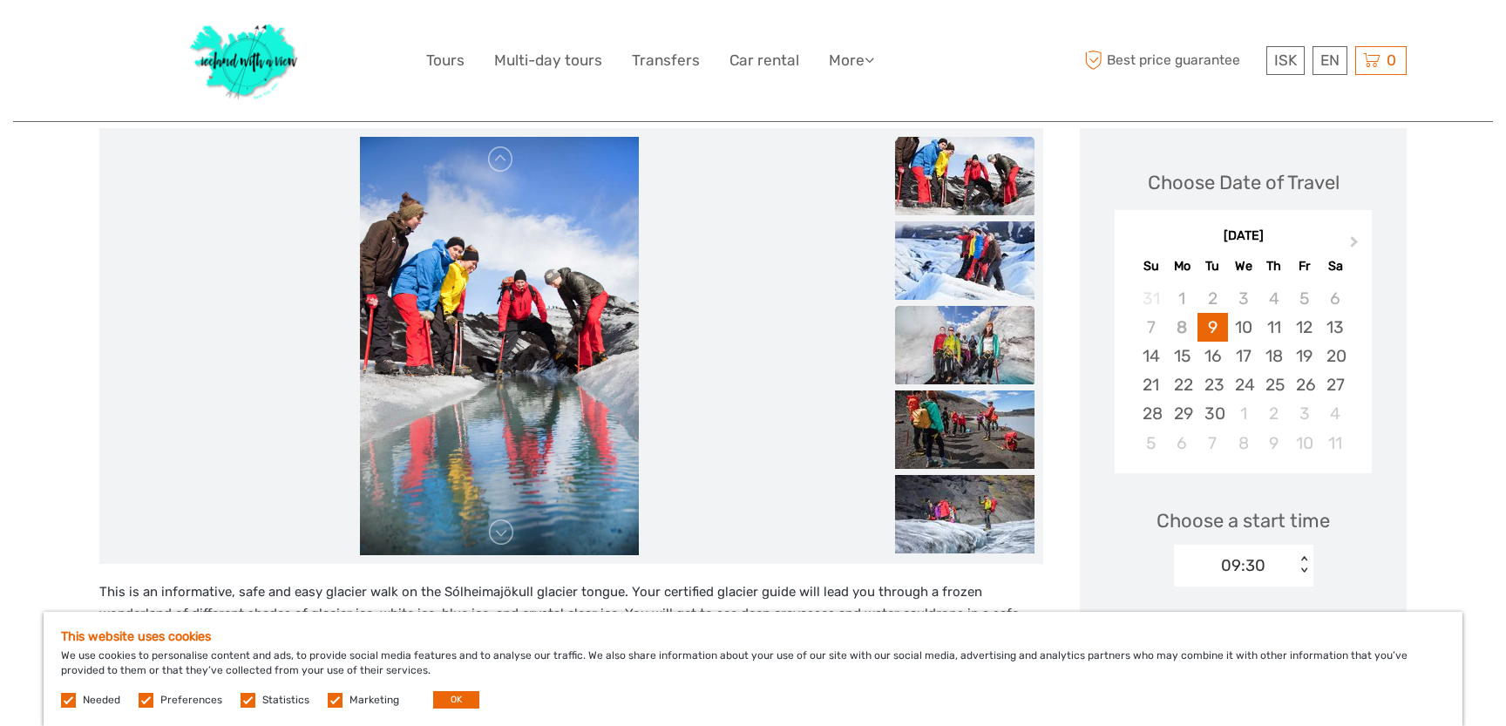
click at [965, 377] on img at bounding box center [964, 345] width 139 height 78
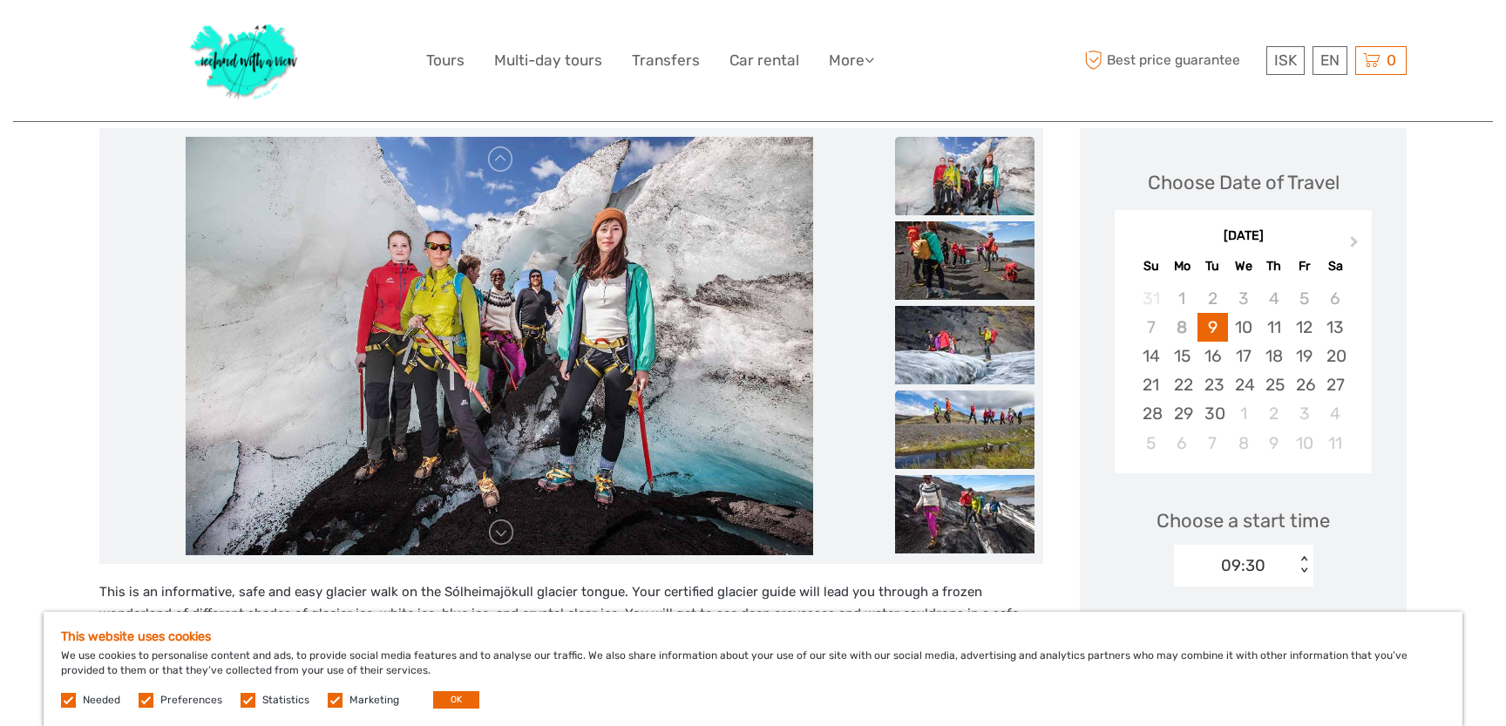
click at [965, 407] on img at bounding box center [964, 430] width 139 height 78
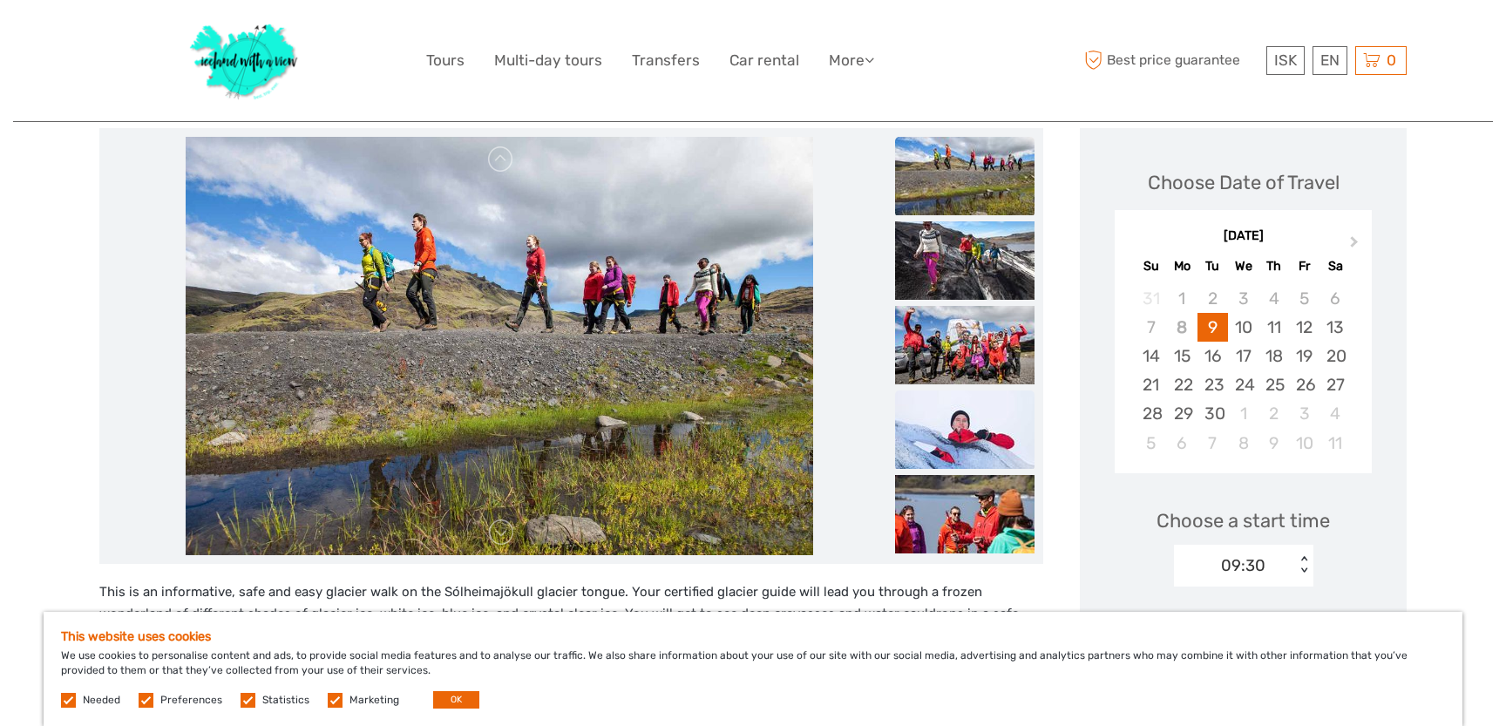
click at [968, 431] on img at bounding box center [964, 430] width 139 height 78
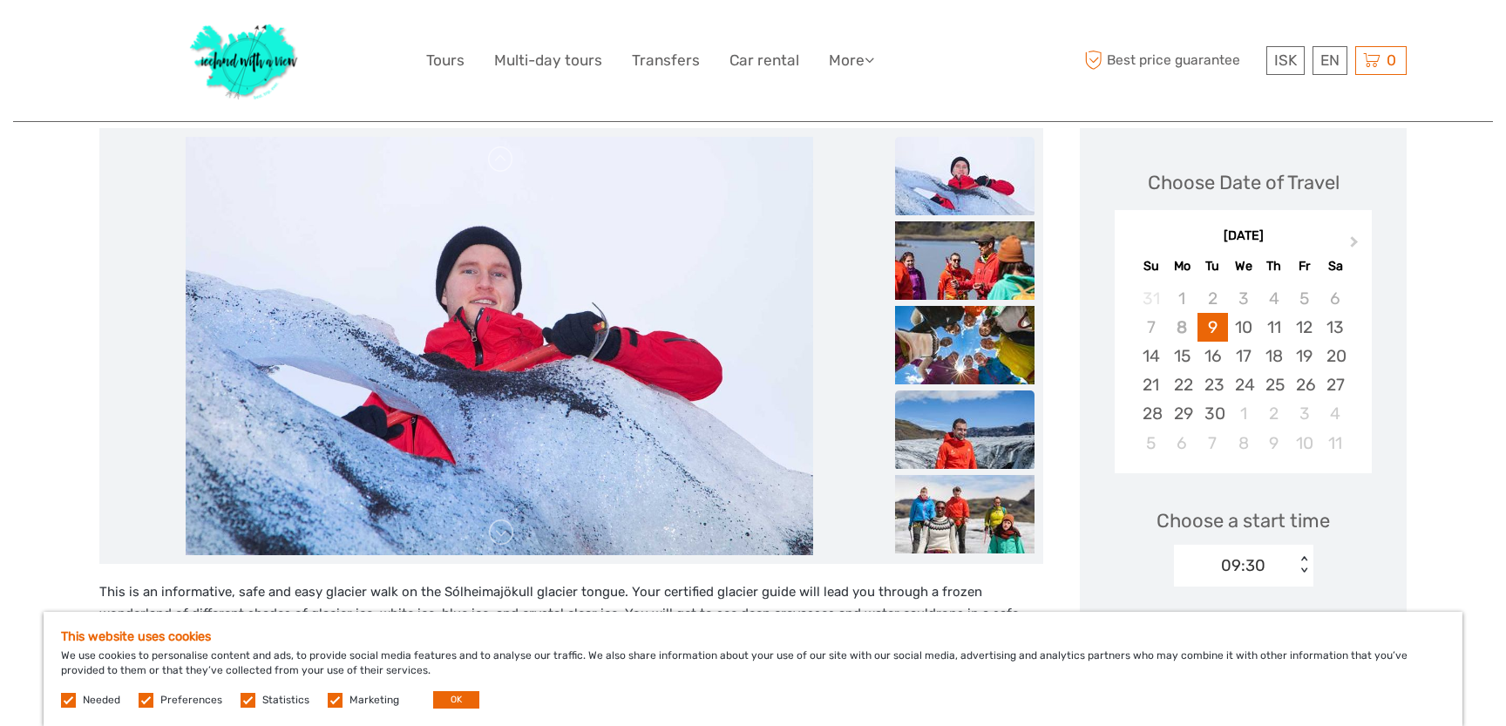
click at [966, 407] on img at bounding box center [964, 430] width 139 height 78
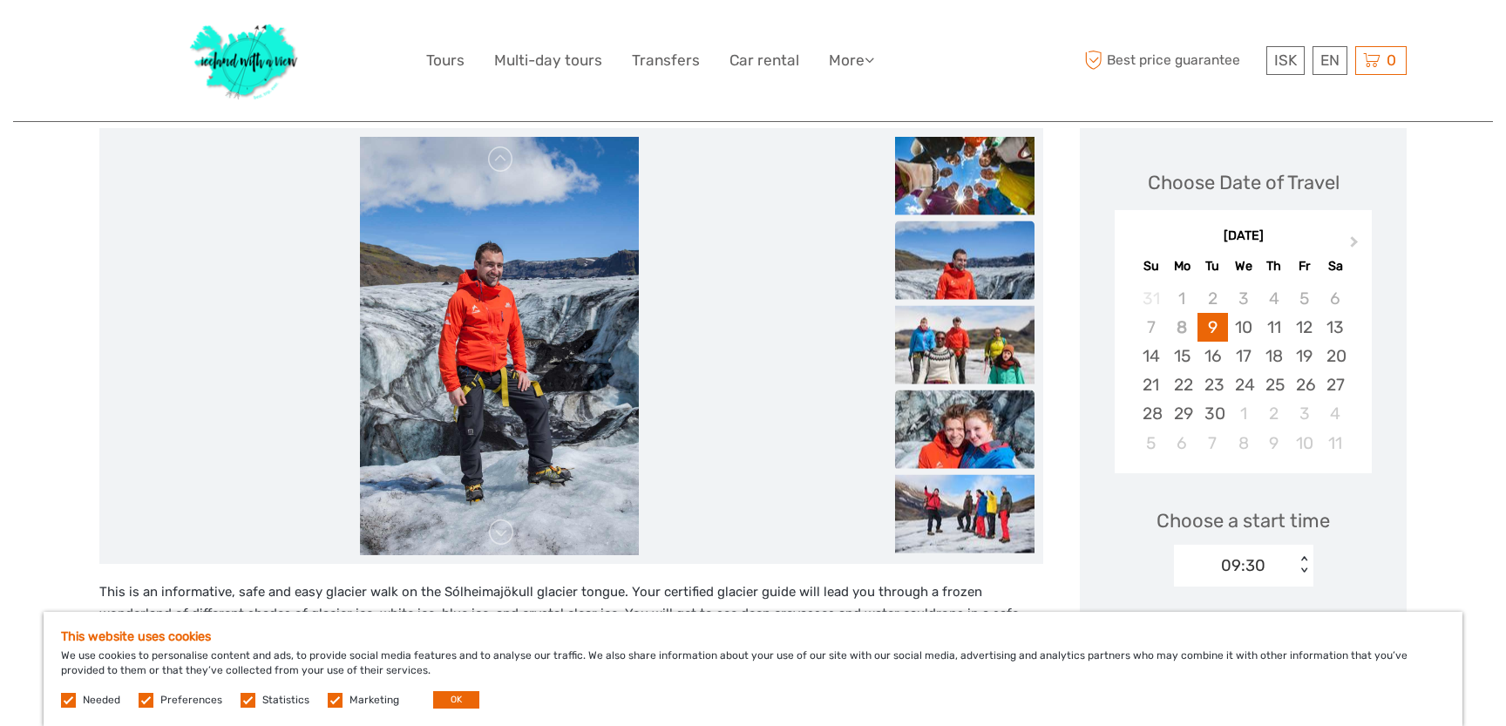
click at [966, 418] on img at bounding box center [964, 429] width 139 height 78
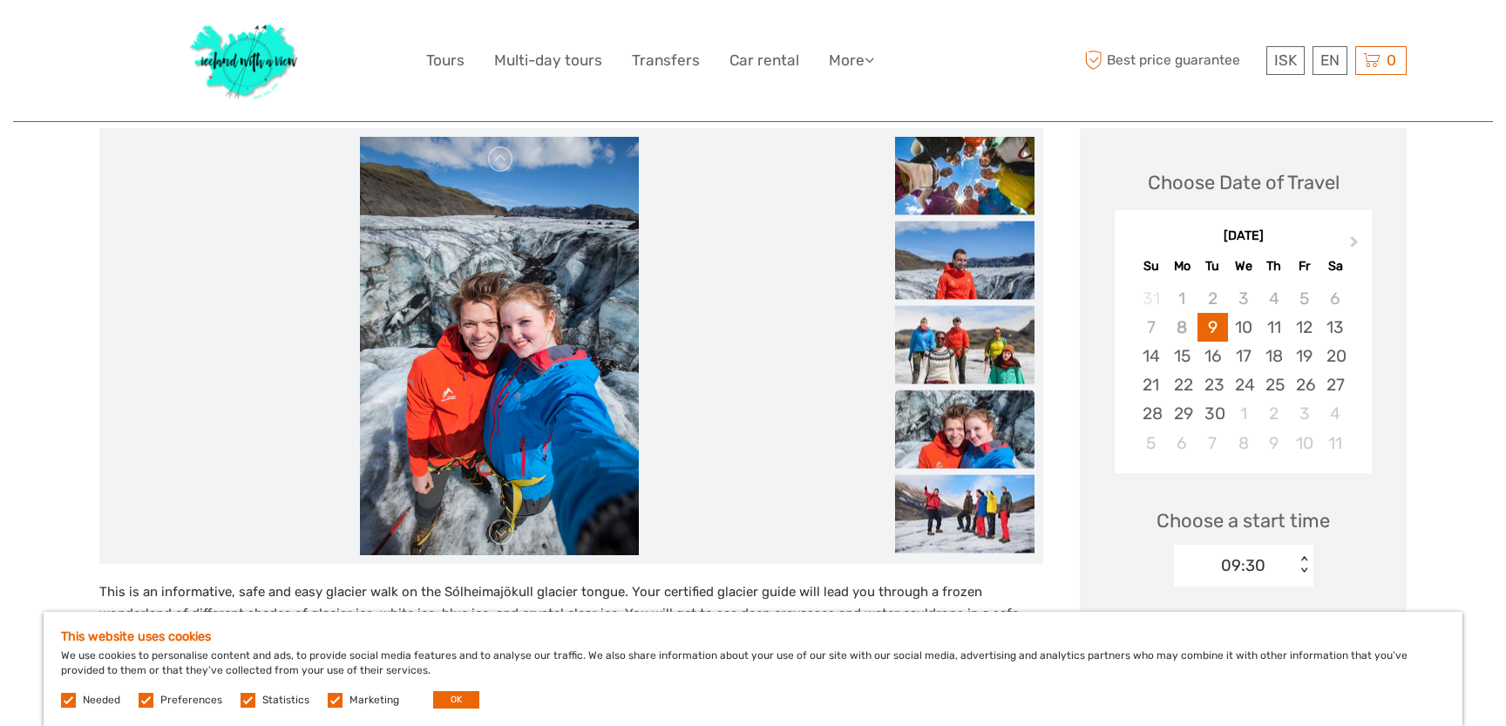
click at [968, 452] on img at bounding box center [964, 429] width 139 height 78
click at [968, 485] on img at bounding box center [964, 513] width 139 height 78
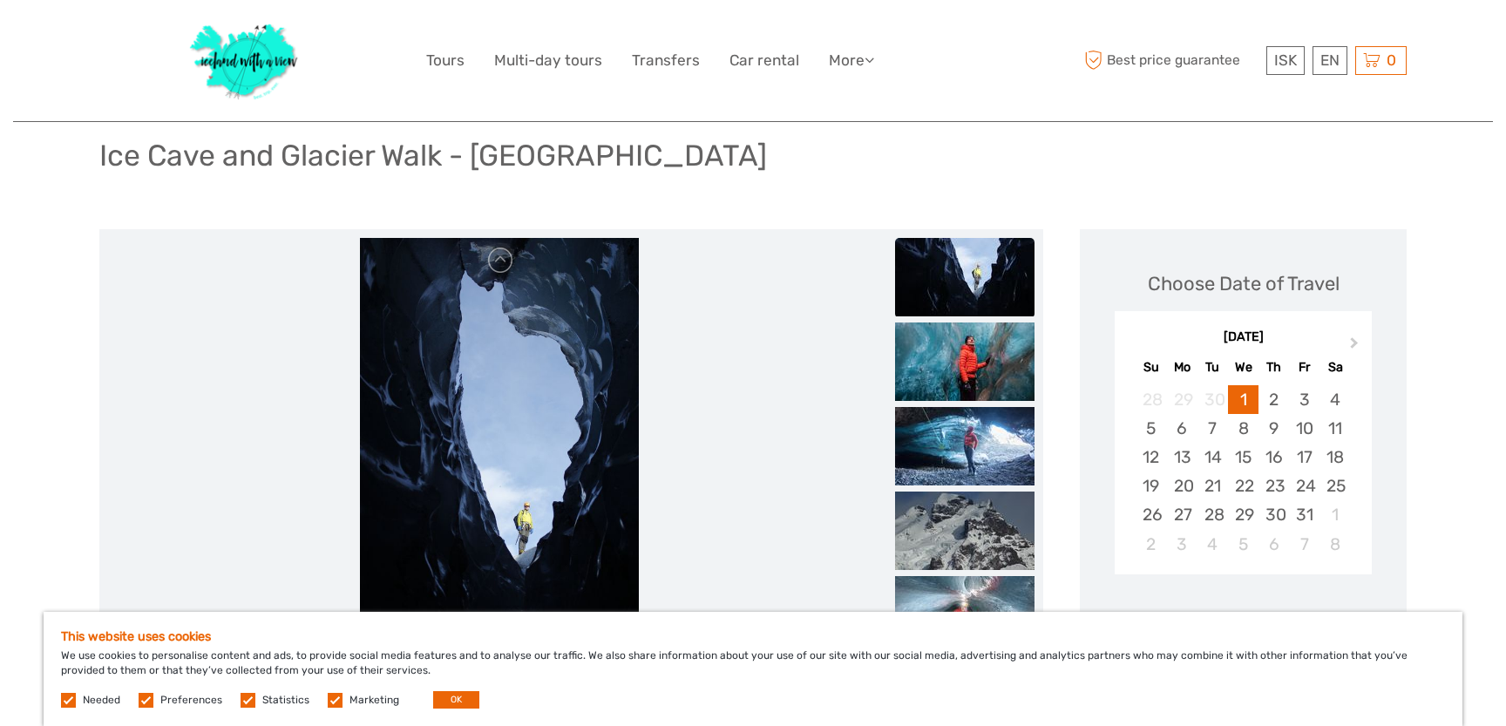
scroll to position [143, 0]
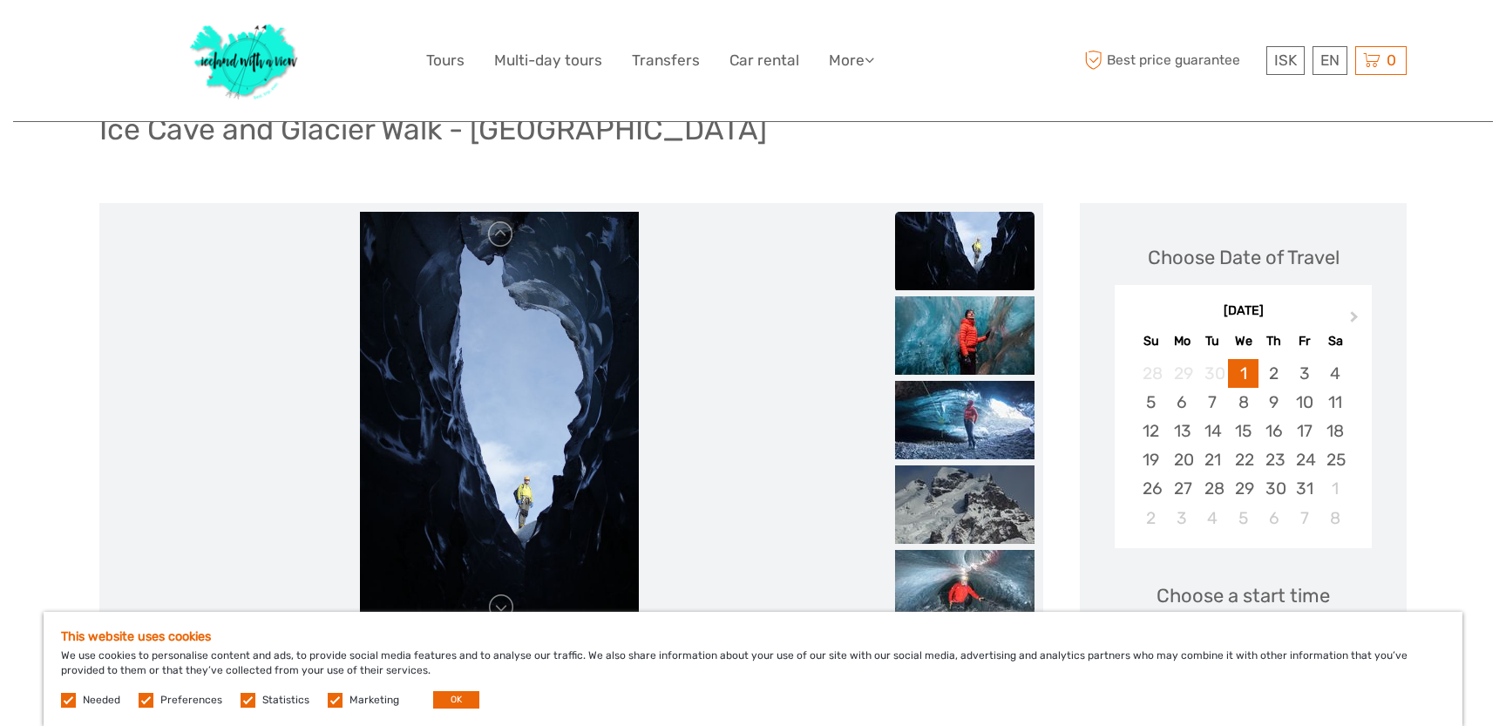
click at [957, 248] on img at bounding box center [964, 251] width 139 height 78
click at [961, 332] on img at bounding box center [964, 335] width 139 height 78
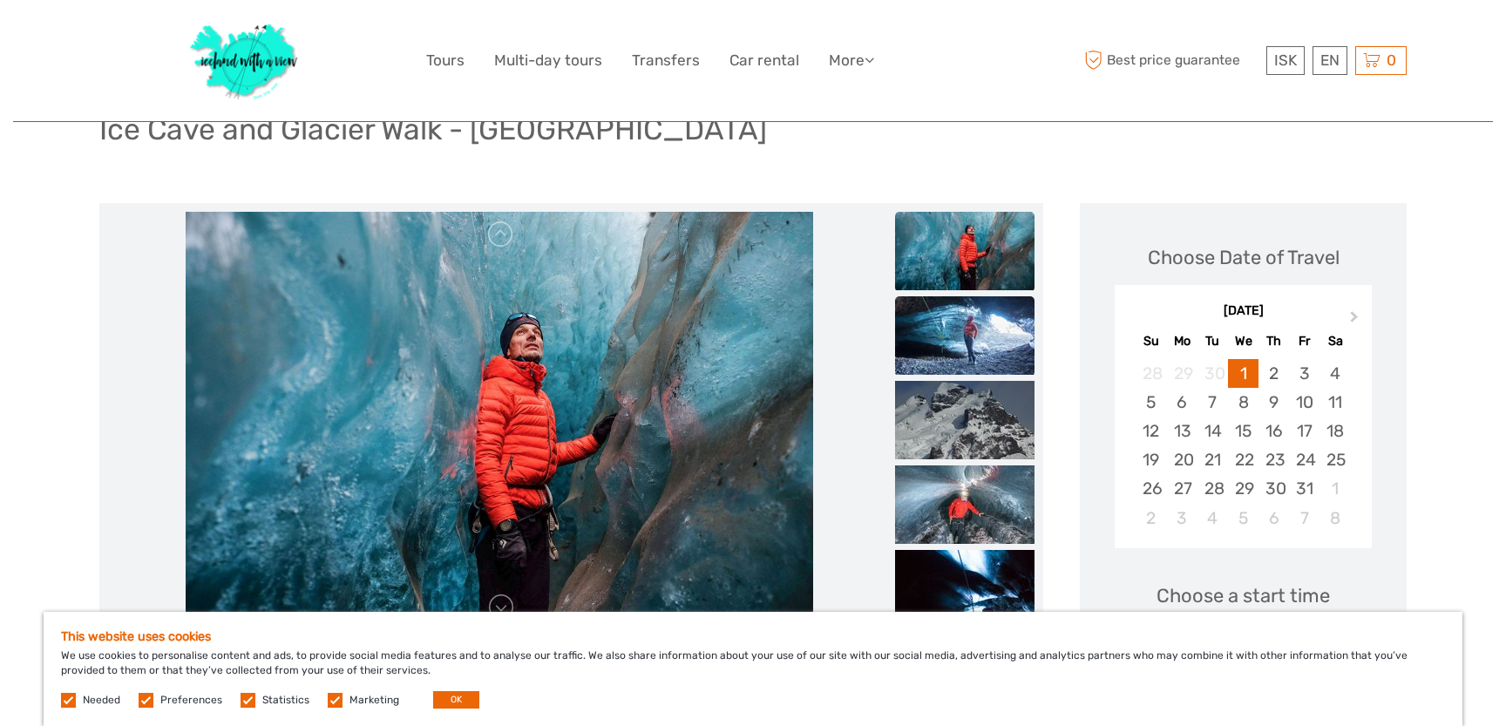
click at [965, 363] on img at bounding box center [964, 335] width 139 height 78
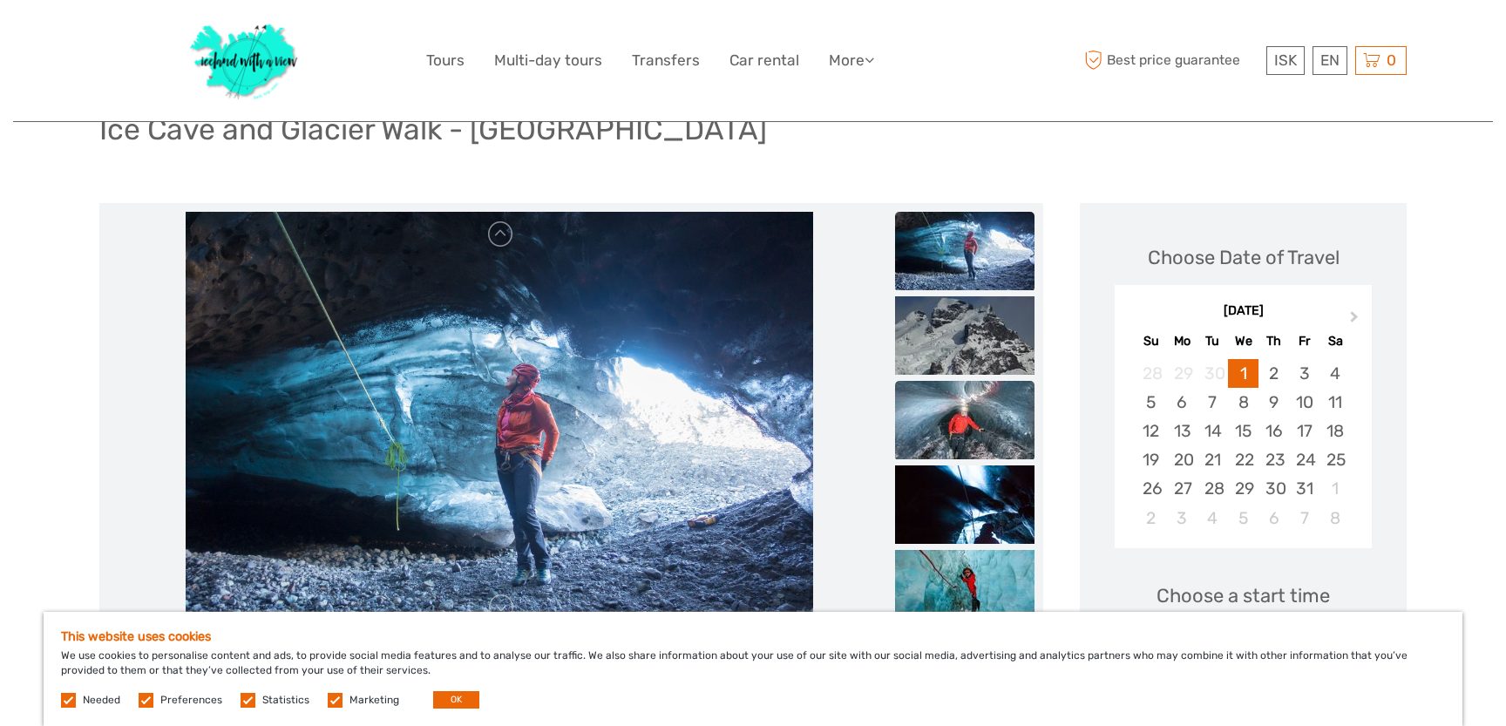
click at [971, 412] on img at bounding box center [964, 420] width 139 height 78
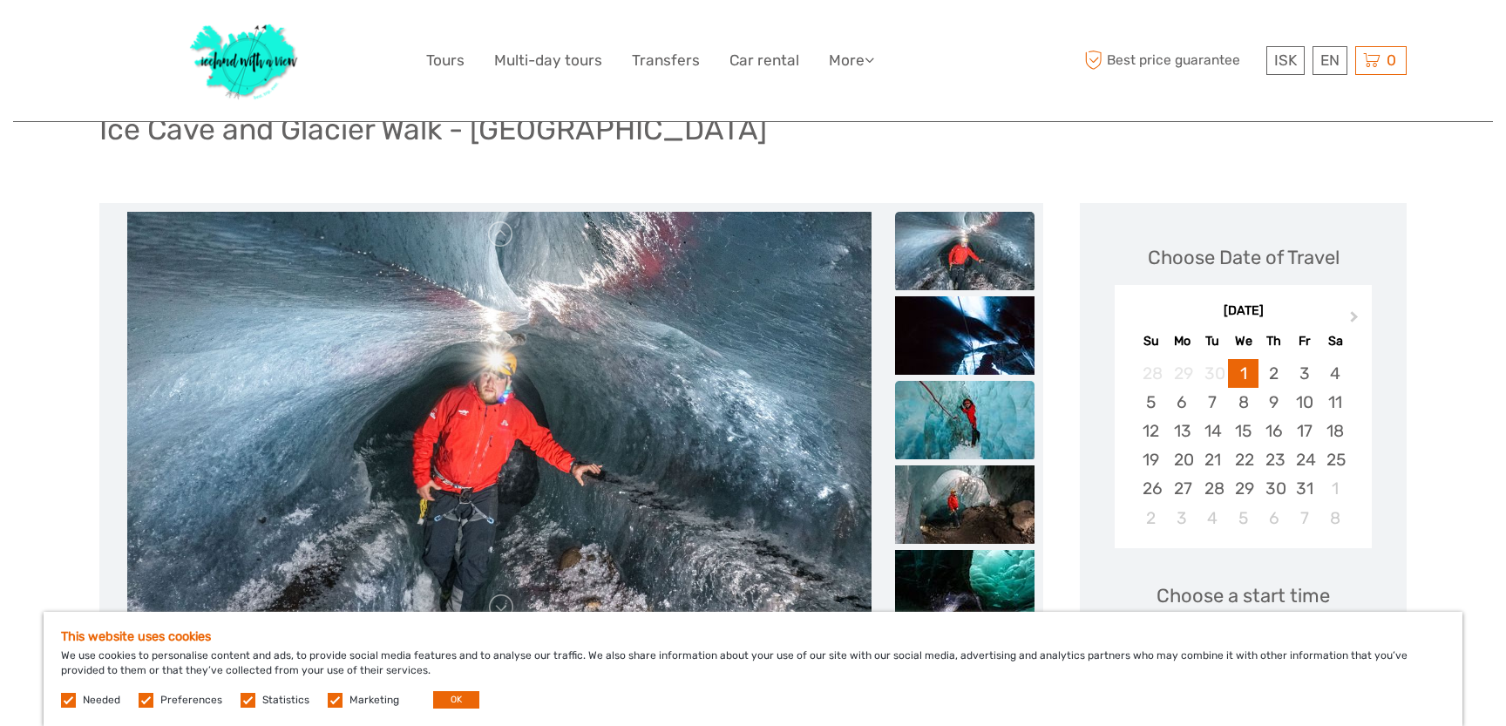
click at [972, 429] on img at bounding box center [964, 420] width 139 height 78
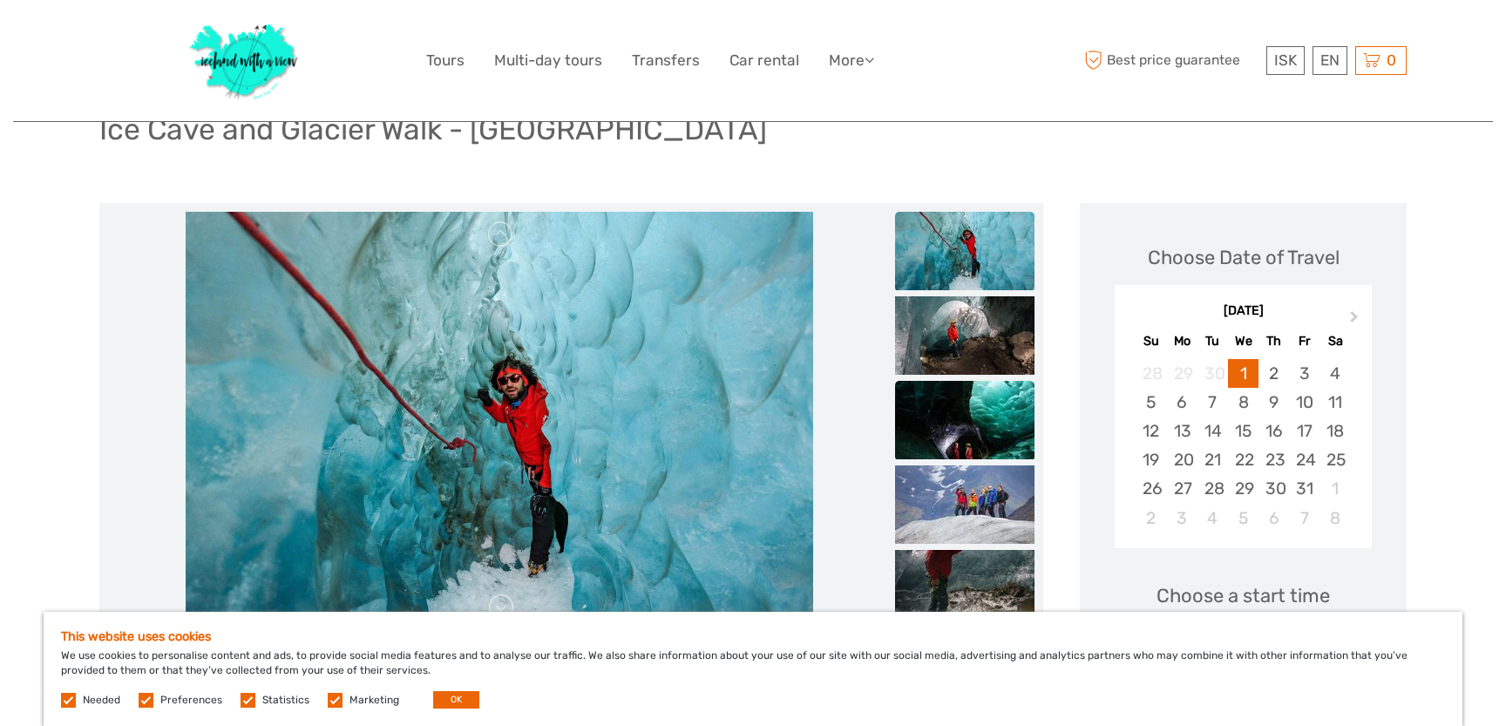
click at [974, 449] on img at bounding box center [964, 420] width 139 height 78
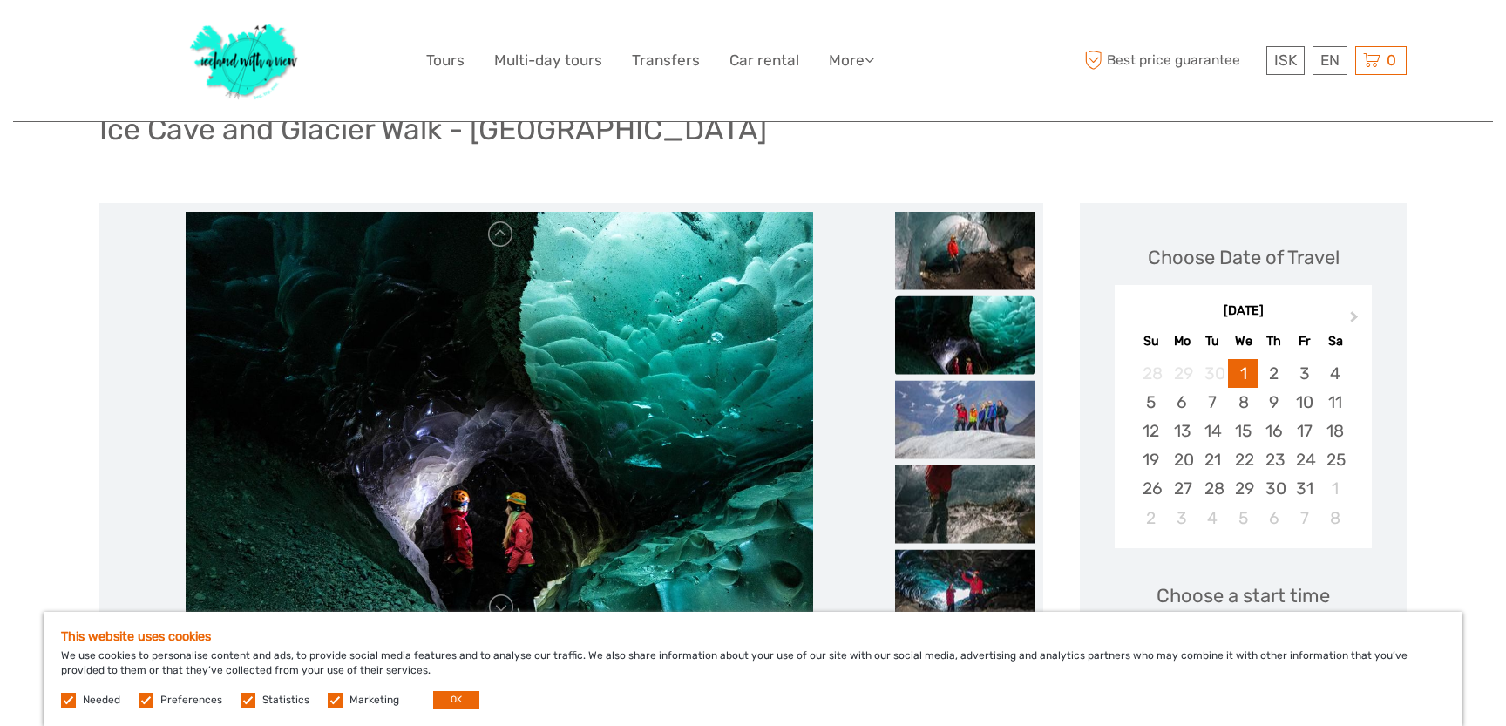
click at [976, 464] on ul at bounding box center [964, 127] width 139 height 1016
click at [977, 505] on img at bounding box center [964, 504] width 139 height 78
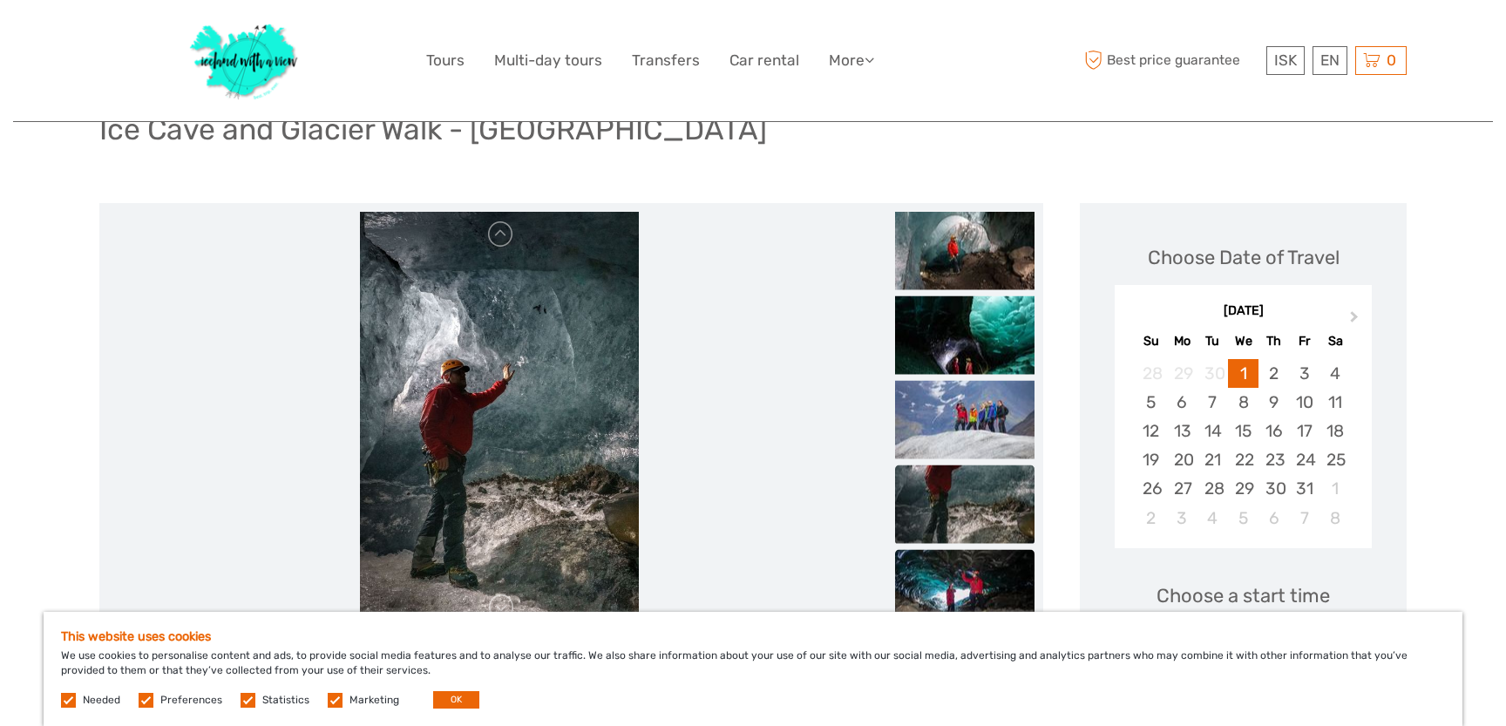
click at [980, 562] on img at bounding box center [964, 588] width 139 height 78
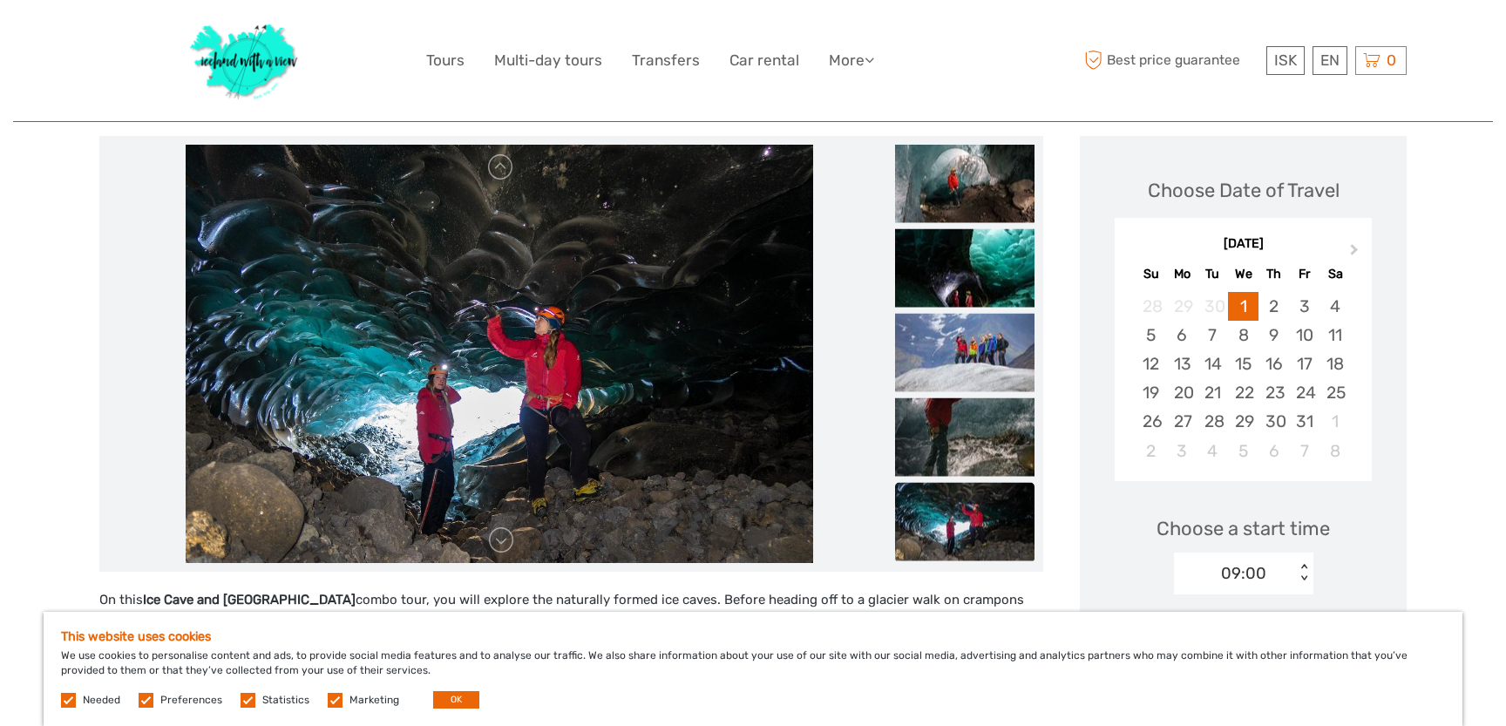
scroll to position [217, 0]
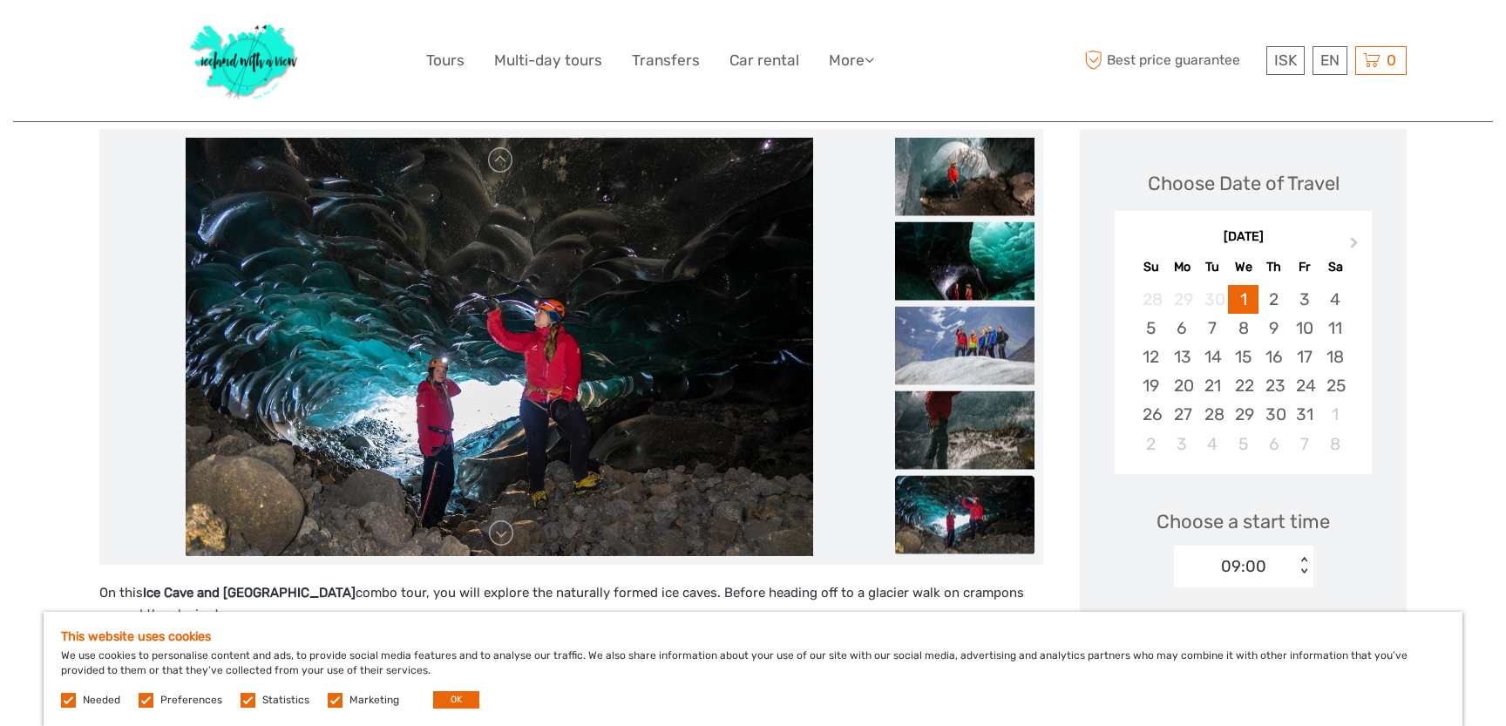
click at [974, 506] on img at bounding box center [964, 514] width 139 height 78
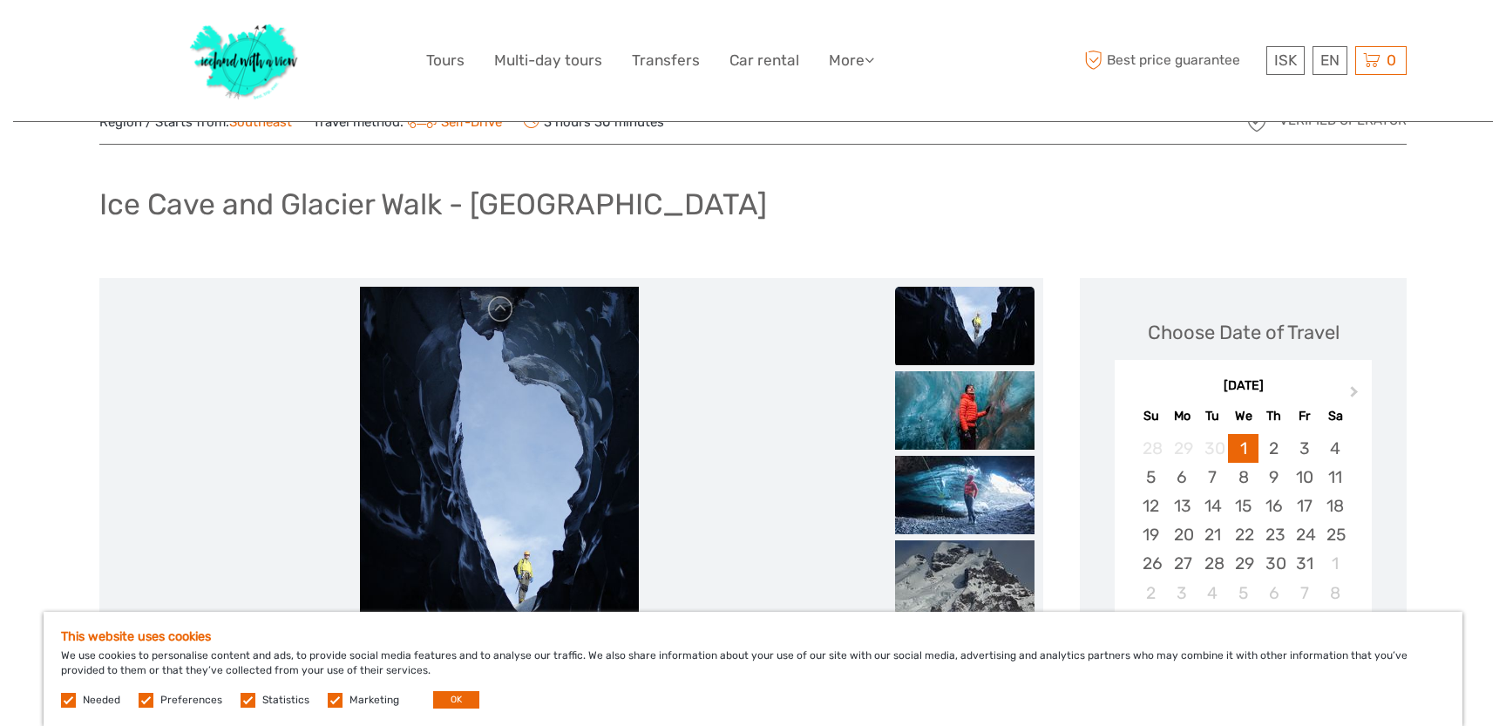
scroll to position [0, 0]
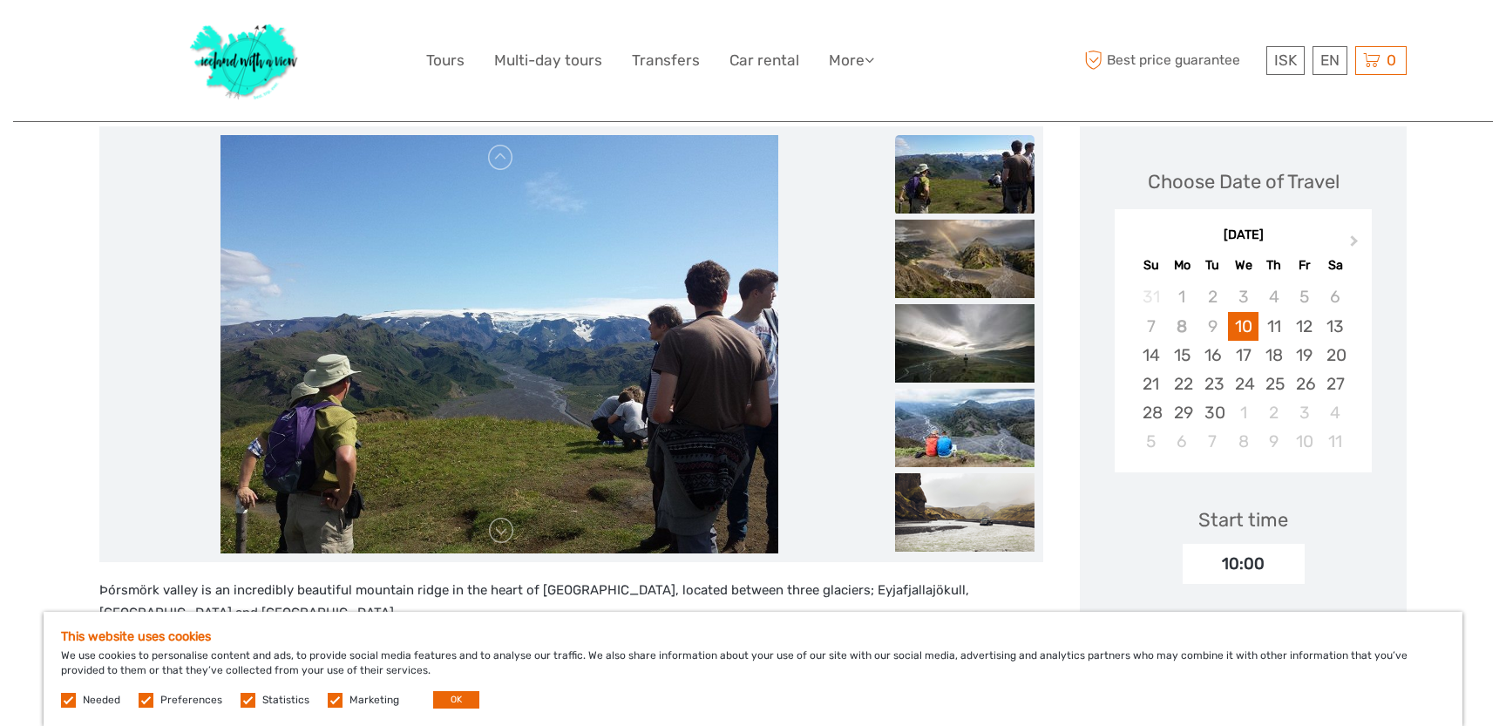
scroll to position [216, 0]
click at [914, 268] on img at bounding box center [964, 258] width 139 height 78
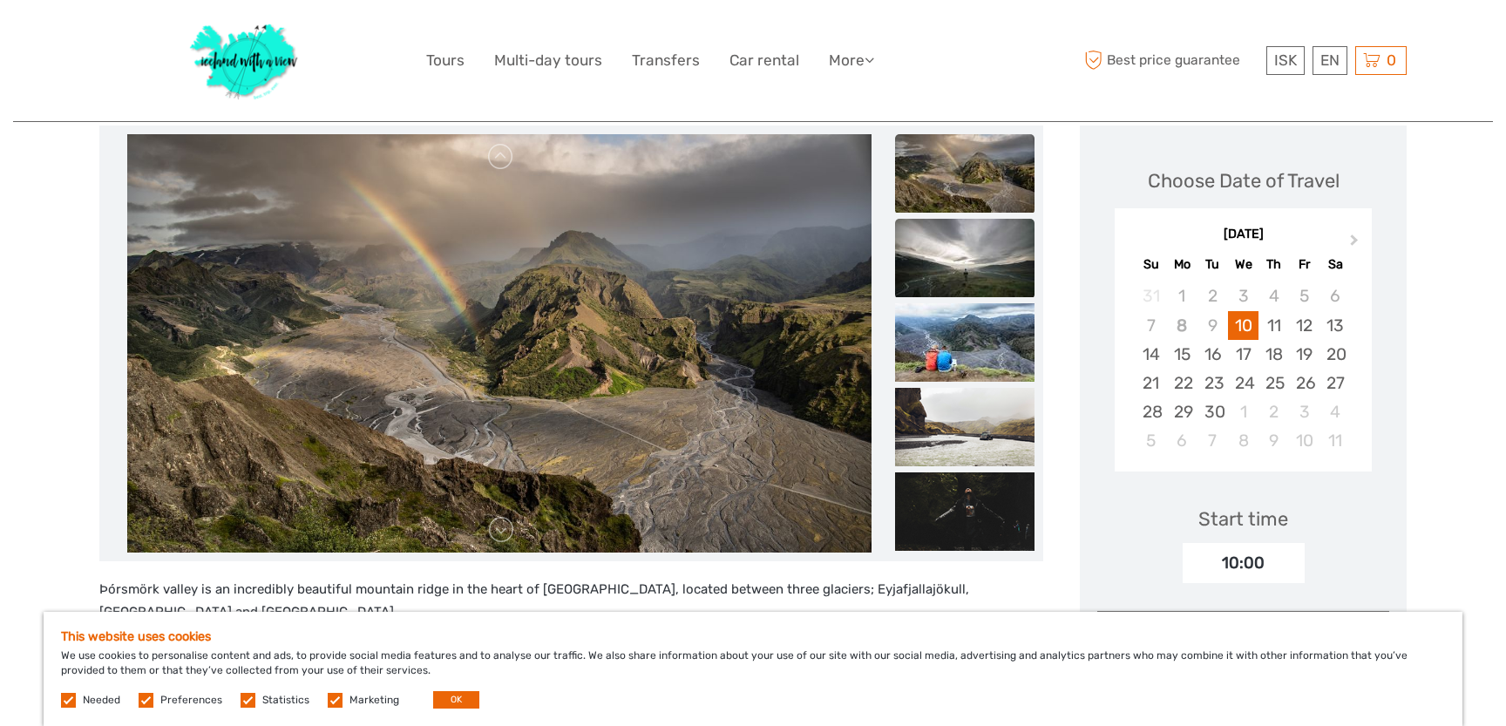
click at [943, 299] on li at bounding box center [964, 259] width 139 height 80
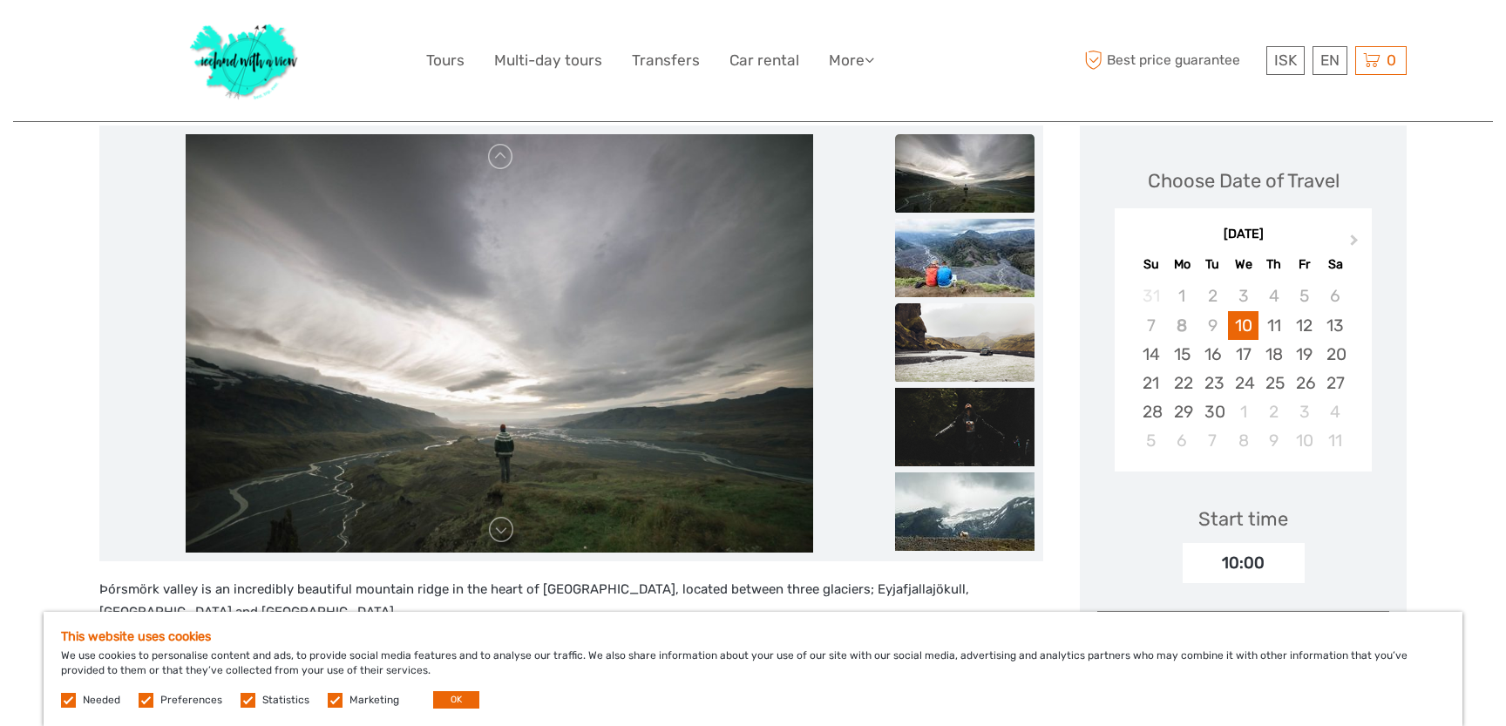
click at [954, 338] on img at bounding box center [964, 342] width 139 height 78
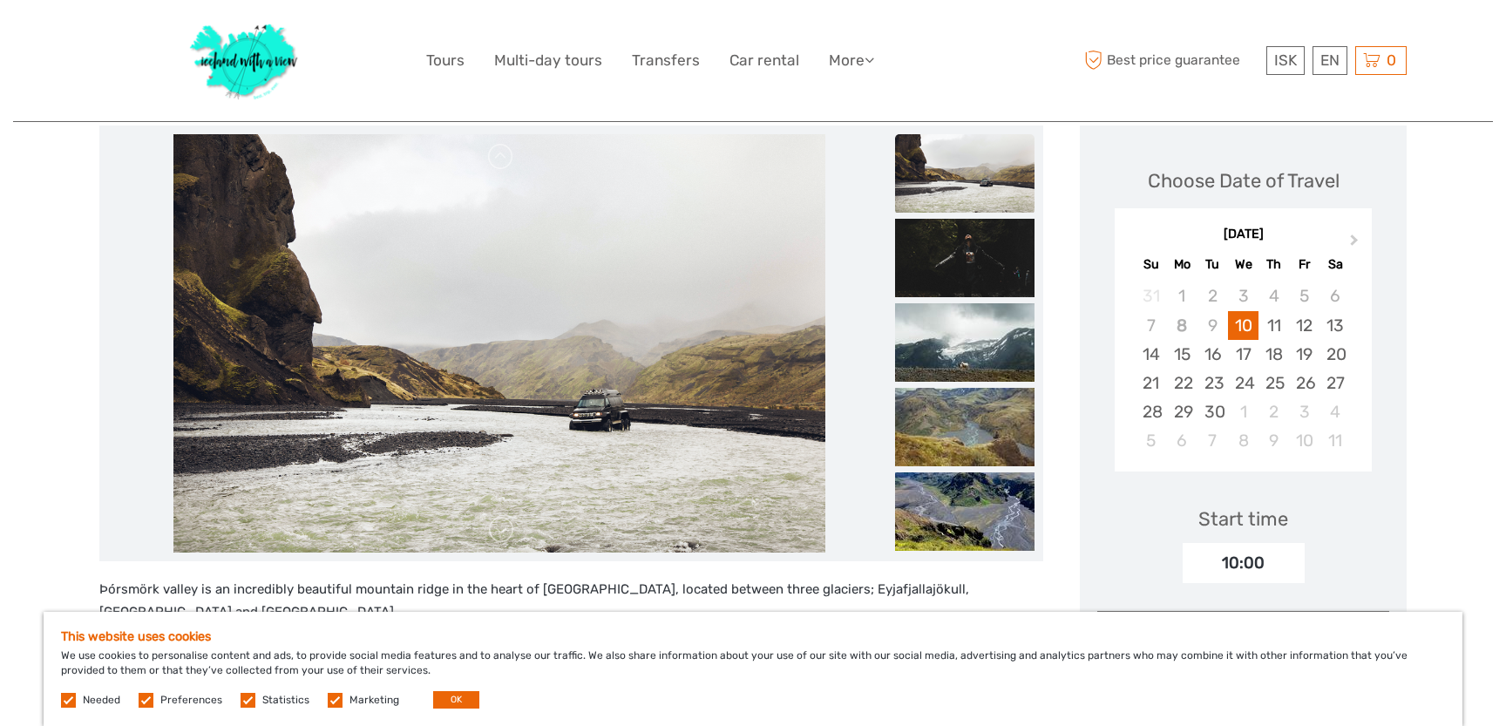
click at [967, 384] on ul at bounding box center [964, 388] width 139 height 1185
click at [977, 445] on img at bounding box center [964, 427] width 139 height 78
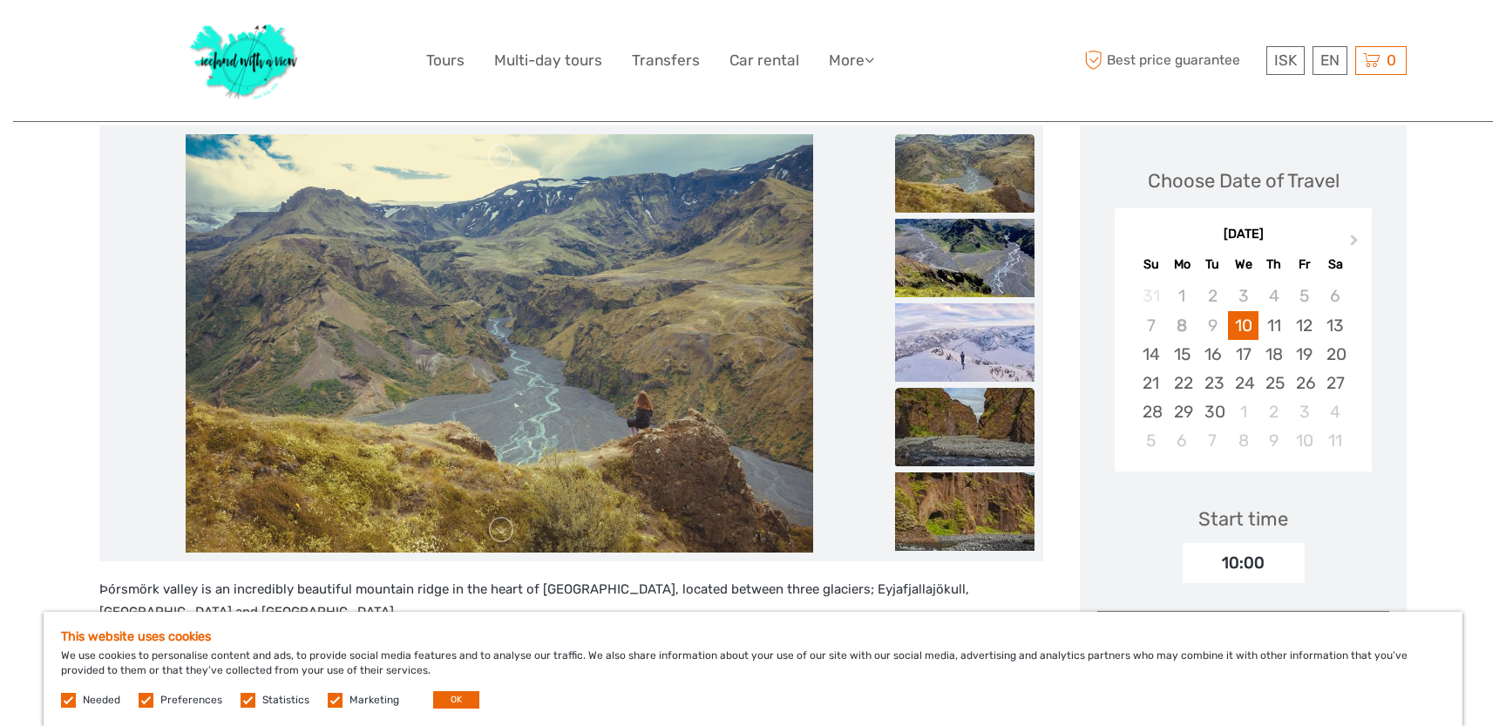
click at [979, 463] on img at bounding box center [964, 427] width 139 height 78
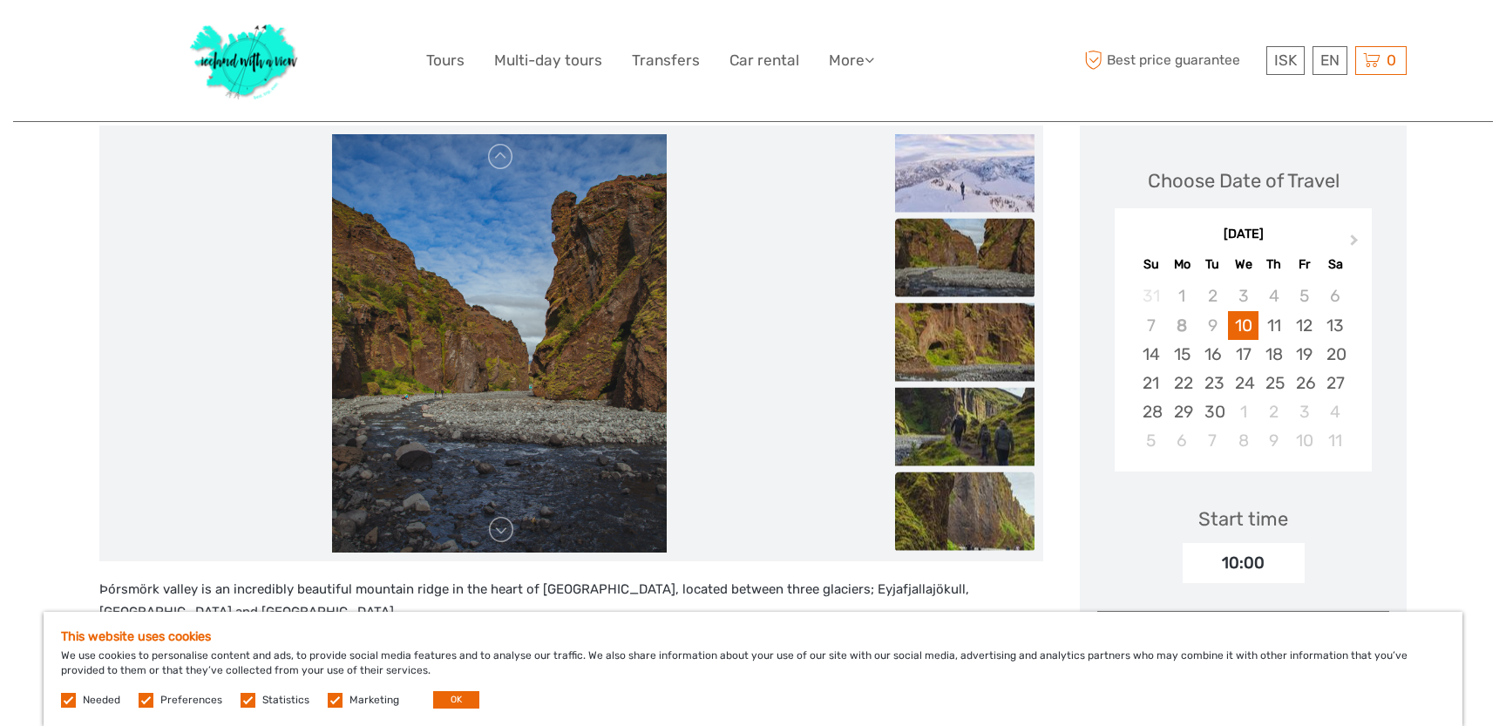
click at [984, 497] on img at bounding box center [964, 511] width 139 height 78
